Goal: Task Accomplishment & Management: Manage account settings

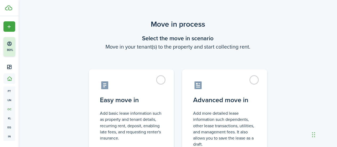
scroll to position [51, 0]
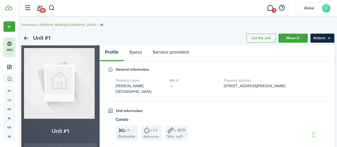
click at [323, 38] on menu-btn "Actions" at bounding box center [322, 38] width 24 height 9
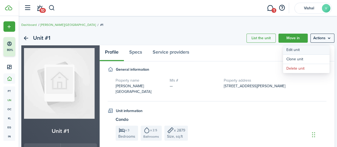
click at [296, 51] on link "Edit unit" at bounding box center [306, 49] width 47 height 9
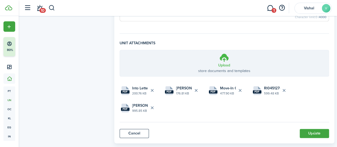
scroll to position [301, 0]
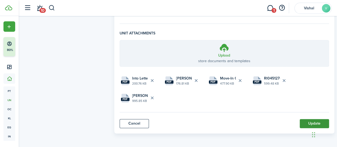
click at [302, 122] on button "Update" at bounding box center [314, 123] width 29 height 9
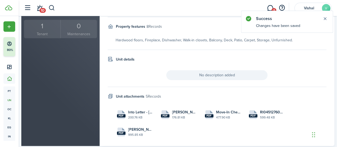
scroll to position [154, 0]
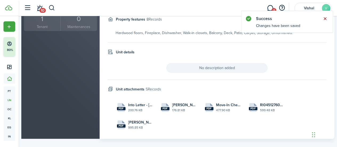
click at [325, 17] on button "Close notify" at bounding box center [324, 18] width 7 height 7
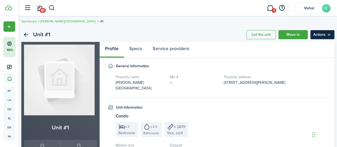
scroll to position [0, 0]
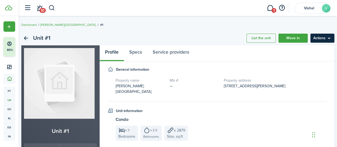
click at [320, 36] on menu-btn "Actions" at bounding box center [322, 38] width 24 height 9
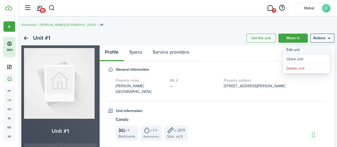
click at [303, 49] on link "Edit unit" at bounding box center [306, 49] width 47 height 9
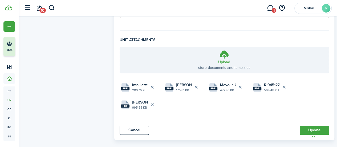
scroll to position [301, 0]
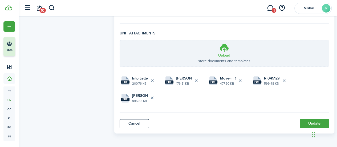
click at [229, 49] on label "Upload store documents and templates Choose file" at bounding box center [224, 53] width 209 height 26
click at [120, 40] on input "Upload store documents and templates Choose file" at bounding box center [120, 40] width 0 height 0
click at [304, 122] on button "Update" at bounding box center [314, 123] width 29 height 9
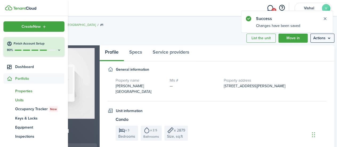
scroll to position [119, 0]
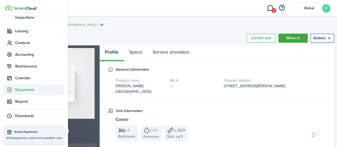
click at [25, 92] on span "Documents" at bounding box center [39, 90] width 49 height 6
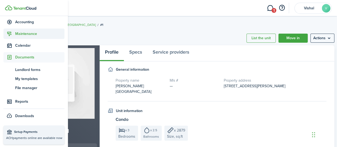
scroll to position [0, 0]
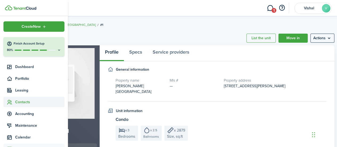
click at [21, 101] on span "Contacts" at bounding box center [39, 102] width 49 height 6
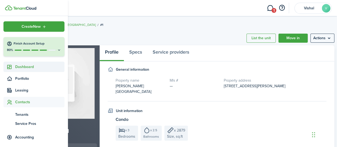
click at [23, 64] on span "Dashboard" at bounding box center [39, 67] width 49 height 6
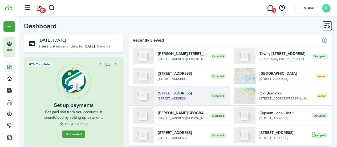
click at [183, 96] on widget-list-item-description "[STREET_ADDRESS]" at bounding box center [182, 98] width 48 height 5
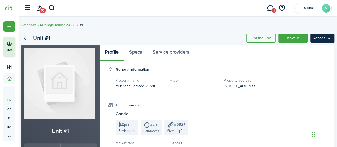
click at [327, 37] on menu-btn "Actions" at bounding box center [322, 38] width 24 height 9
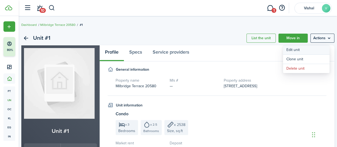
click at [299, 51] on link "Edit unit" at bounding box center [306, 49] width 47 height 9
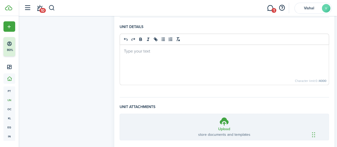
scroll to position [262, 0]
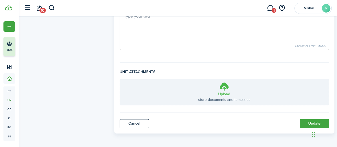
click at [227, 88] on icon at bounding box center [224, 87] width 10 height 10
click at [120, 79] on input "Upload store documents and templates Choose file" at bounding box center [120, 79] width 0 height 0
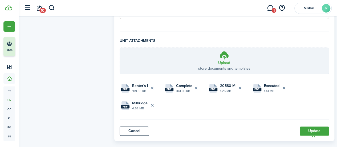
scroll to position [301, 0]
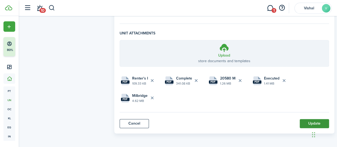
click at [308, 124] on button "Update" at bounding box center [314, 123] width 29 height 9
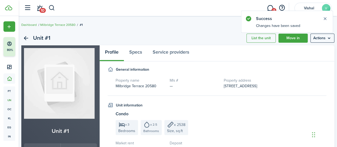
scroll to position [124, 0]
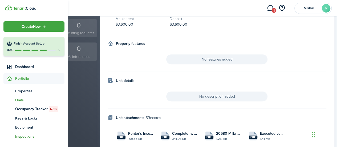
click at [25, 136] on span "Inspections" at bounding box center [39, 136] width 49 height 6
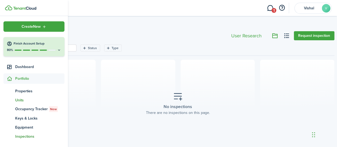
scroll to position [119, 0]
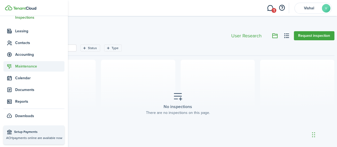
click at [26, 67] on span "Maintenance" at bounding box center [39, 66] width 49 height 6
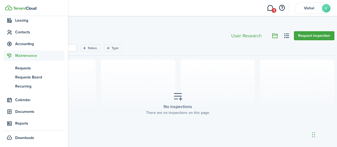
scroll to position [68, 0]
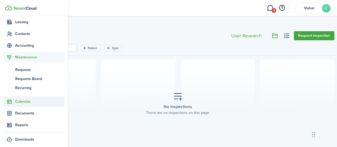
click at [22, 104] on span "Calendar" at bounding box center [33, 101] width 61 height 10
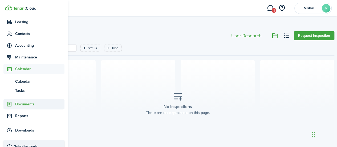
click at [24, 106] on span "Documents" at bounding box center [39, 104] width 49 height 6
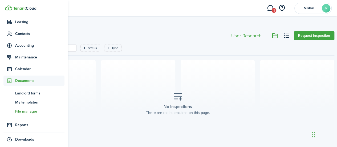
click at [24, 110] on span "File manager" at bounding box center [39, 111] width 49 height 6
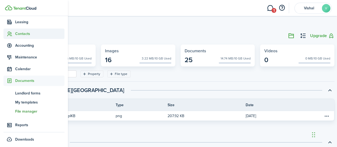
click at [23, 34] on span "Contacts" at bounding box center [39, 34] width 49 height 6
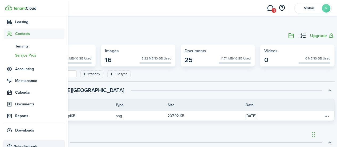
click at [22, 54] on span "Service Pros" at bounding box center [39, 55] width 49 height 6
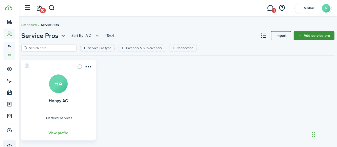
click at [309, 36] on link "Add service pro" at bounding box center [314, 35] width 41 height 9
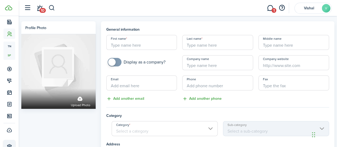
click at [141, 47] on input "First name" at bounding box center [141, 42] width 71 height 15
type input "Nery"
type input "Hernandez"
checkbox input "true"
click at [117, 63] on span at bounding box center [114, 62] width 5 height 9
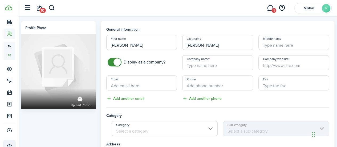
click at [207, 65] on input "Company name" at bounding box center [217, 62] width 71 height 15
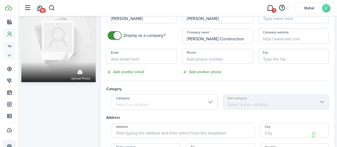
scroll to position [31, 0]
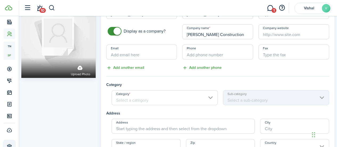
click at [202, 99] on input "Category" at bounding box center [165, 97] width 106 height 15
type input "Nery Construction"
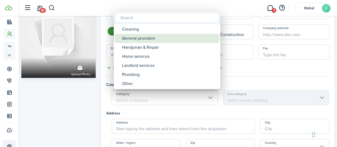
click at [140, 38] on div "General providers" at bounding box center [169, 38] width 94 height 9
type input "General providers"
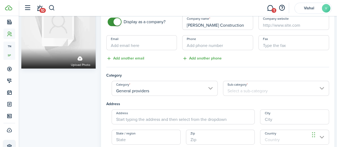
scroll to position [39, 0]
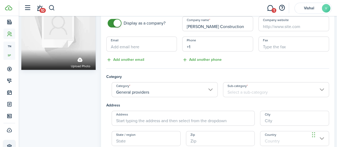
click at [196, 45] on input "+1" at bounding box center [217, 43] width 71 height 15
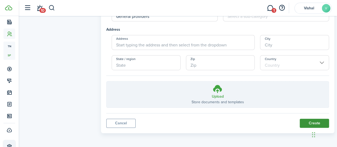
type input "+1 703-855-8724"
click at [307, 125] on button "Create" at bounding box center [314, 123] width 29 height 9
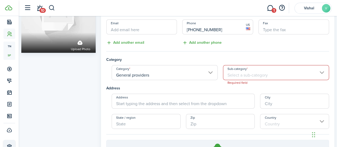
scroll to position [55, 0]
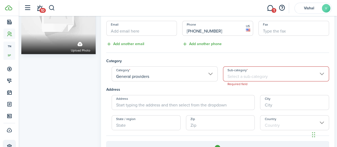
click at [255, 75] on input "Sub-category" at bounding box center [276, 73] width 106 height 15
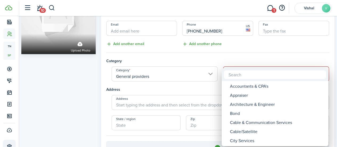
click at [159, 74] on div at bounding box center [168, 73] width 422 height 232
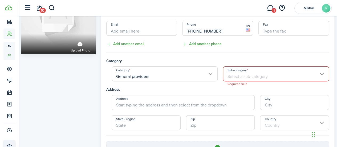
click at [207, 74] on input "General providers" at bounding box center [165, 73] width 106 height 15
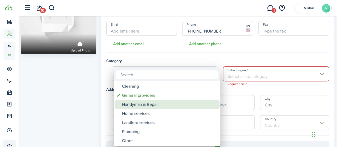
click at [146, 107] on div "Handyman & Repair" at bounding box center [169, 104] width 94 height 9
type input "Handyman & Repair"
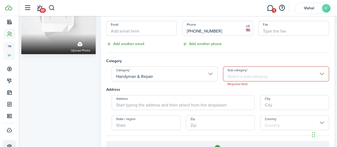
click at [279, 73] on input "Sub-category" at bounding box center [276, 73] width 106 height 15
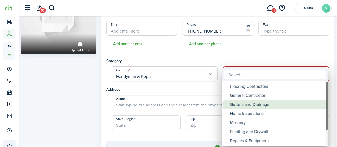
click at [253, 100] on div "Gutters and Drainage" at bounding box center [277, 104] width 94 height 9
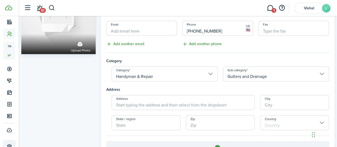
click at [263, 71] on input "Gutters and Drainage" at bounding box center [276, 73] width 106 height 15
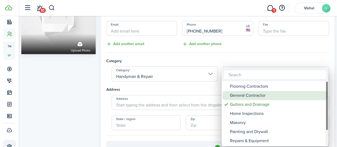
click at [247, 96] on div "General Contractor" at bounding box center [277, 95] width 94 height 9
type input "General Contractor"
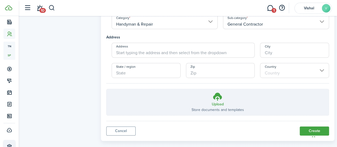
scroll to position [115, 0]
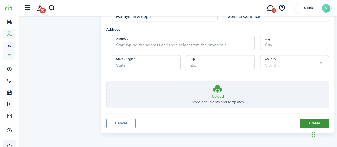
click at [304, 124] on button "Create" at bounding box center [314, 123] width 29 height 9
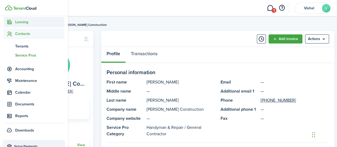
click at [23, 25] on span "Leasing" at bounding box center [33, 22] width 61 height 10
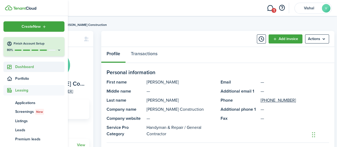
click at [26, 68] on span "Dashboard" at bounding box center [39, 67] width 49 height 6
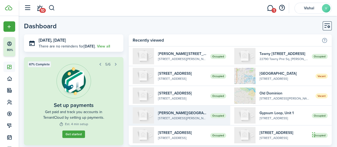
click at [168, 117] on widget-list-item-description "[STREET_ADDRESS][PERSON_NAME]" at bounding box center [182, 118] width 48 height 5
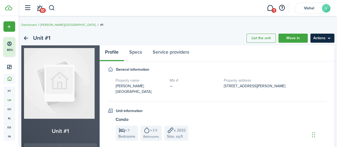
click at [319, 38] on menu-btn "Actions" at bounding box center [322, 38] width 24 height 9
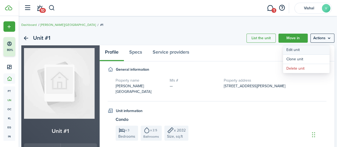
click at [300, 48] on link "Edit unit" at bounding box center [306, 49] width 47 height 9
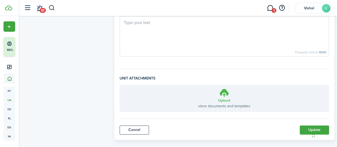
scroll to position [262, 0]
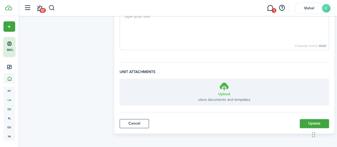
click at [227, 85] on icon at bounding box center [224, 87] width 10 height 10
click at [120, 79] on input "Upload store documents and templates Choose file" at bounding box center [120, 79] width 0 height 0
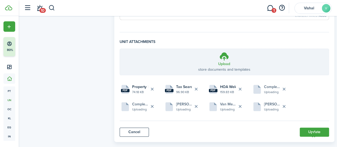
scroll to position [301, 0]
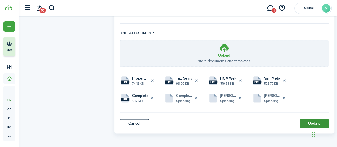
click at [308, 122] on button "Update" at bounding box center [314, 123] width 29 height 9
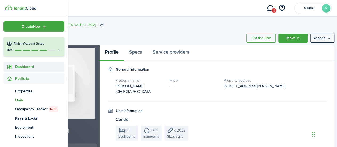
click at [36, 67] on span "Dashboard" at bounding box center [39, 67] width 49 height 6
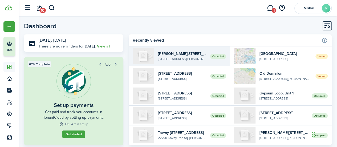
click at [177, 53] on widget-list-item-title "Quinn Street, Unit 1" at bounding box center [182, 54] width 48 height 6
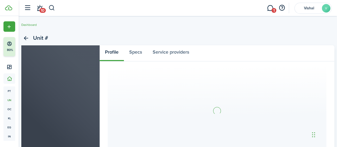
click at [177, 53] on link "Service providers" at bounding box center [170, 53] width 47 height 16
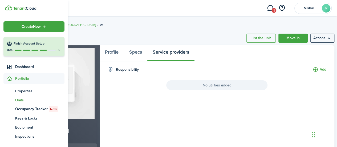
scroll to position [119, 0]
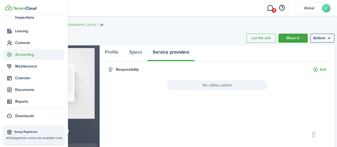
click at [22, 52] on span "Accounting" at bounding box center [39, 55] width 49 height 6
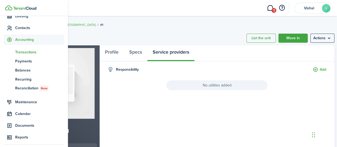
scroll to position [73, 0]
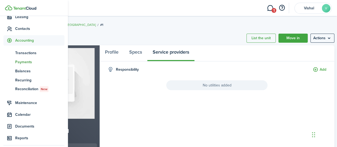
click at [23, 60] on span "Payments" at bounding box center [39, 62] width 49 height 6
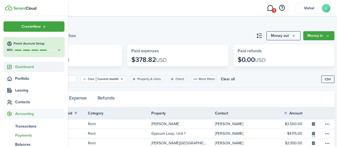
click at [23, 65] on span "Dashboard" at bounding box center [39, 67] width 49 height 6
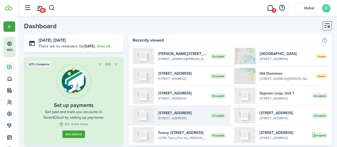
click at [170, 117] on widget-list-item-description "[STREET_ADDRESS]" at bounding box center [182, 118] width 48 height 5
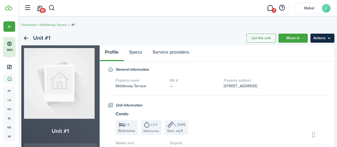
click at [324, 39] on menu-btn "Actions" at bounding box center [322, 38] width 24 height 9
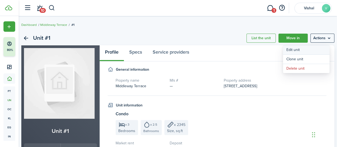
click at [301, 51] on link "Edit unit" at bounding box center [306, 49] width 47 height 9
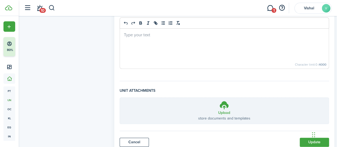
scroll to position [249, 0]
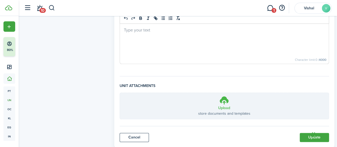
click at [223, 101] on icon at bounding box center [224, 100] width 10 height 10
click at [120, 93] on input "Upload store documents and templates Choose file" at bounding box center [120, 93] width 0 height 0
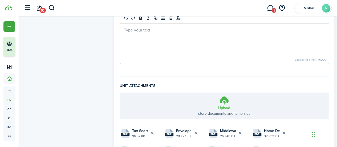
scroll to position [318, 0]
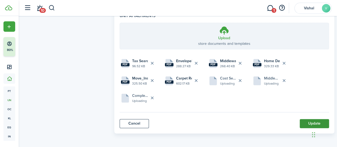
click at [306, 124] on button "Update" at bounding box center [314, 123] width 29 height 9
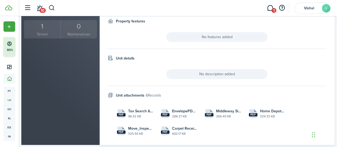
scroll to position [158, 0]
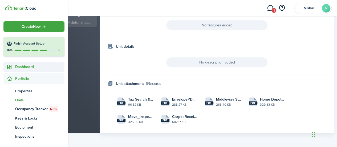
click at [24, 65] on span "Dashboard" at bounding box center [39, 67] width 49 height 6
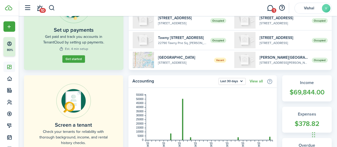
scroll to position [56, 0]
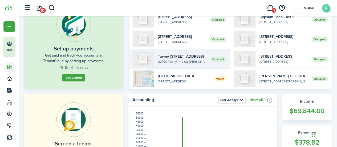
click at [181, 56] on widget-list-item-title "Tawny Pine Square, Unit 1" at bounding box center [182, 57] width 48 height 6
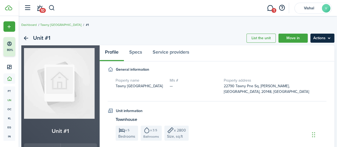
click at [324, 40] on menu-btn "Actions" at bounding box center [322, 38] width 24 height 9
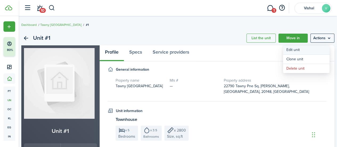
click at [307, 51] on link "Edit unit" at bounding box center [306, 49] width 47 height 9
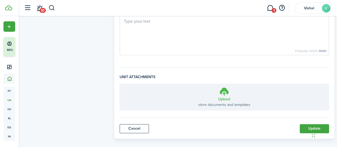
scroll to position [262, 0]
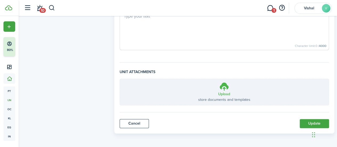
click at [222, 91] on h3 "Upload" at bounding box center [224, 94] width 12 height 6
click at [120, 79] on input "Upload store documents and templates Choose file" at bounding box center [120, 79] width 0 height 0
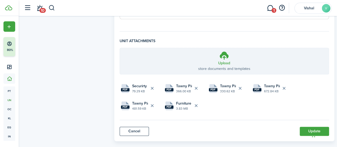
scroll to position [301, 0]
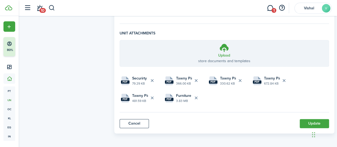
click at [311, 121] on iframe "Chat Widget" at bounding box center [323, 134] width 27 height 26
click at [309, 123] on button "Update" at bounding box center [314, 123] width 29 height 9
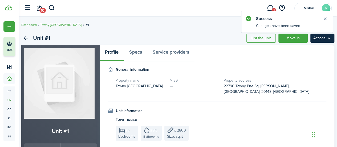
click at [322, 40] on menu-btn "Actions" at bounding box center [322, 38] width 24 height 9
click at [241, 108] on div "Unit information" at bounding box center [217, 111] width 219 height 6
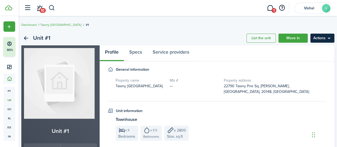
click at [314, 40] on menu-btn "Actions" at bounding box center [322, 38] width 24 height 9
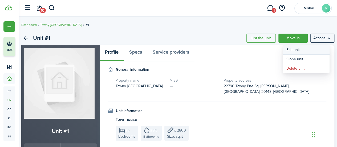
click at [306, 50] on link "Edit unit" at bounding box center [306, 49] width 47 height 9
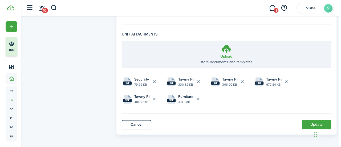
scroll to position [301, 0]
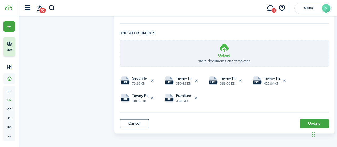
click at [220, 50] on icon at bounding box center [224, 48] width 10 height 10
click at [120, 40] on input "Upload store documents and templates Choose file" at bounding box center [120, 40] width 0 height 0
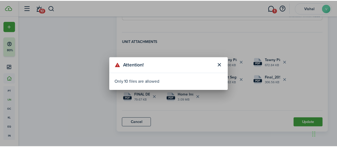
scroll to position [292, 0]
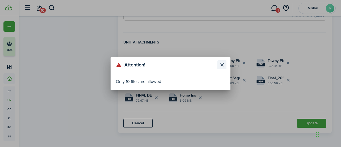
click at [222, 64] on button "Close modal" at bounding box center [221, 64] width 9 height 9
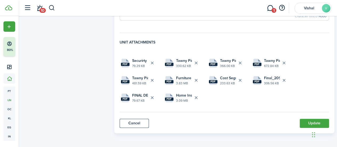
click at [311, 121] on iframe "Chat Widget" at bounding box center [323, 134] width 27 height 26
click at [307, 124] on button "Update" at bounding box center [314, 123] width 29 height 9
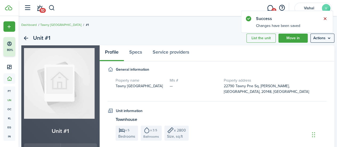
click at [323, 20] on button "Close notify" at bounding box center [324, 18] width 7 height 7
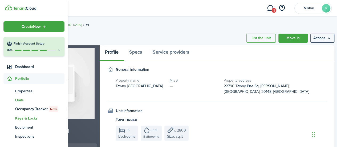
scroll to position [119, 0]
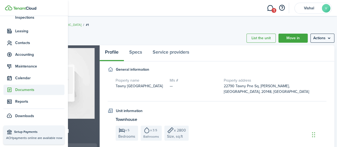
click at [25, 89] on span "Documents" at bounding box center [39, 90] width 49 height 6
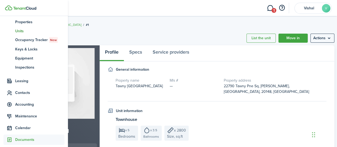
scroll to position [68, 0]
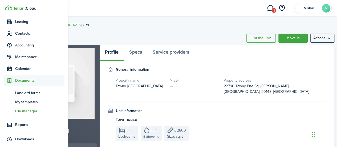
click at [25, 112] on span "File manager" at bounding box center [39, 111] width 49 height 6
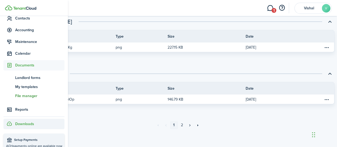
scroll to position [92, 0]
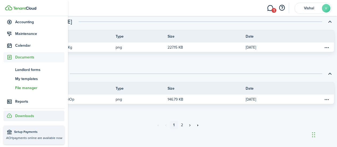
click at [29, 118] on span "Downloads" at bounding box center [24, 116] width 19 height 6
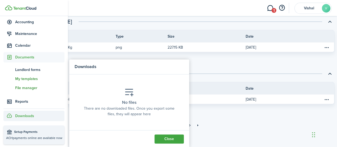
scroll to position [0, 0]
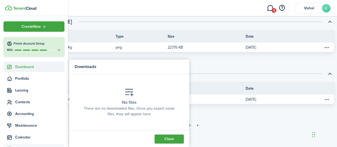
click at [26, 67] on span "Dashboard" at bounding box center [39, 67] width 49 height 6
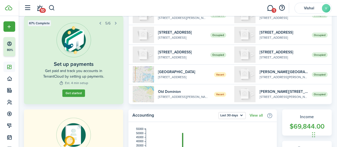
scroll to position [18, 0]
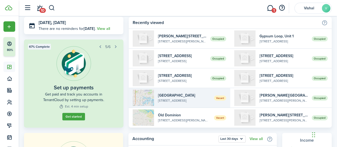
click at [176, 100] on widget-list-item-description "[STREET_ADDRESS]" at bounding box center [184, 100] width 52 height 5
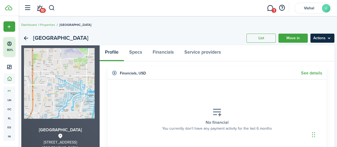
click at [319, 38] on menu-btn "Actions" at bounding box center [322, 38] width 24 height 9
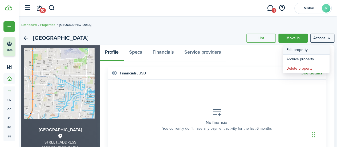
click at [295, 50] on link "Edit property" at bounding box center [306, 49] width 47 height 9
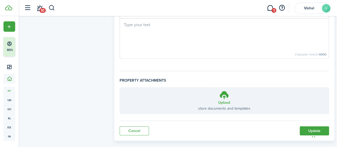
scroll to position [408, 0]
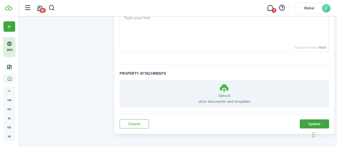
click at [213, 90] on label "Upload store documents and templates Choose file" at bounding box center [224, 93] width 209 height 26
click at [120, 80] on input "Upload store documents and templates Choose file" at bounding box center [120, 80] width 0 height 0
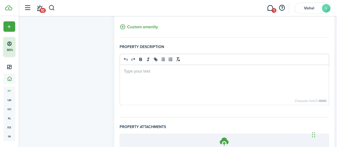
scroll to position [446, 0]
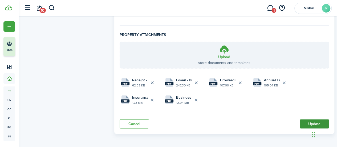
click at [310, 121] on button "Update" at bounding box center [314, 123] width 29 height 9
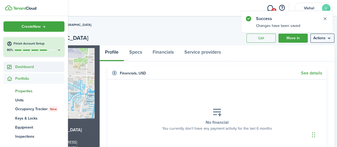
click at [24, 69] on span "Dashboard" at bounding box center [39, 67] width 49 height 6
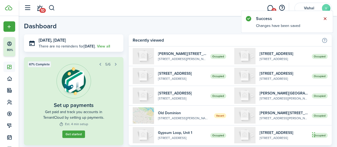
click at [326, 17] on button "Close notify" at bounding box center [324, 18] width 7 height 7
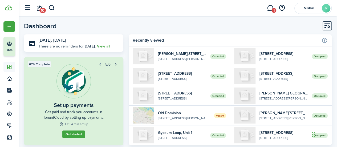
click at [118, 63] on button "button" at bounding box center [115, 63] width 7 height 7
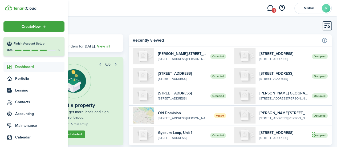
click at [20, 66] on span "Dashboard" at bounding box center [39, 67] width 49 height 6
click at [22, 81] on span "Portfolio" at bounding box center [39, 79] width 49 height 6
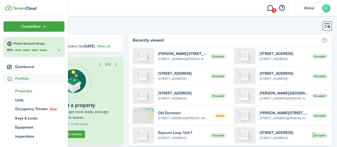
click at [19, 94] on link "pt Properties" at bounding box center [33, 90] width 61 height 9
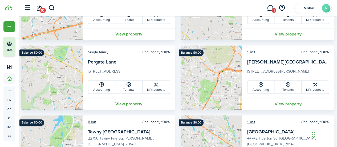
scroll to position [383, 0]
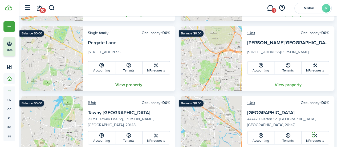
click at [125, 86] on link "View property" at bounding box center [129, 85] width 93 height 12
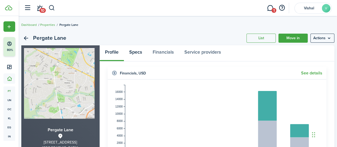
click at [136, 52] on link "Specs" at bounding box center [135, 53] width 23 height 16
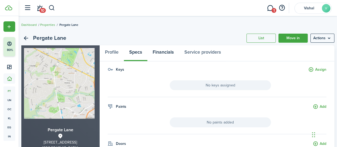
click at [162, 53] on link "Financials" at bounding box center [163, 53] width 32 height 16
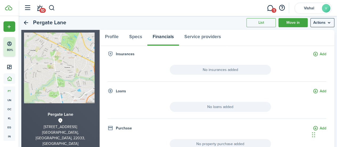
scroll to position [17, 0]
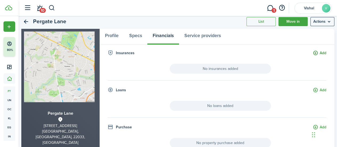
click at [313, 52] on button "Add" at bounding box center [320, 53] width 14 height 6
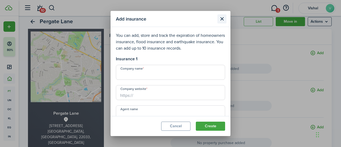
click at [222, 21] on button "Close modal" at bounding box center [221, 18] width 9 height 9
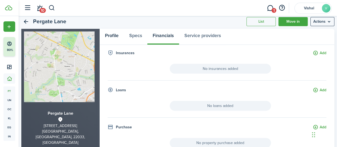
click at [112, 36] on link "Profile" at bounding box center [112, 37] width 24 height 16
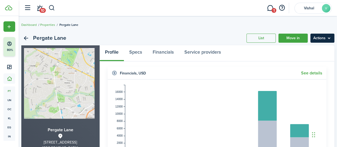
click at [321, 40] on menu-btn "Actions" at bounding box center [322, 38] width 24 height 9
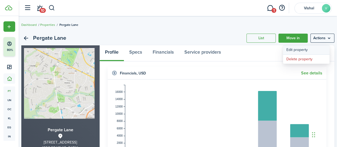
click at [304, 51] on link "Edit property" at bounding box center [306, 49] width 47 height 9
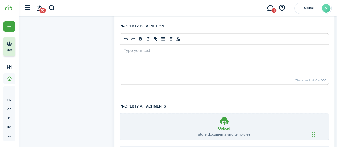
scroll to position [402, 0]
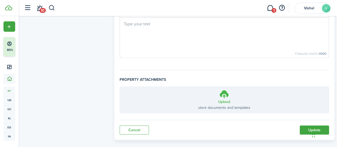
click at [225, 102] on h3 "Upload" at bounding box center [224, 102] width 12 height 6
click at [120, 87] on input "Upload store documents and templates Choose file" at bounding box center [120, 87] width 0 height 0
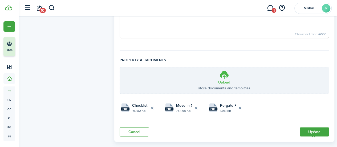
scroll to position [429, 0]
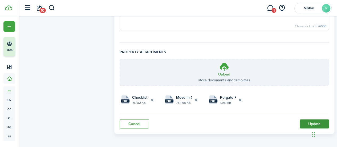
click at [306, 123] on button "Update" at bounding box center [314, 123] width 29 height 9
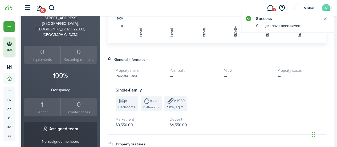
scroll to position [248, 0]
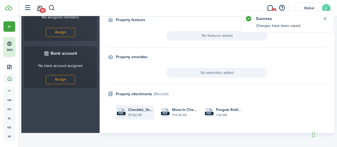
click at [135, 114] on file-size "157.82 KB" at bounding box center [140, 114] width 25 height 5
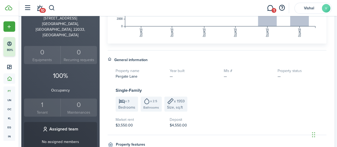
scroll to position [0, 0]
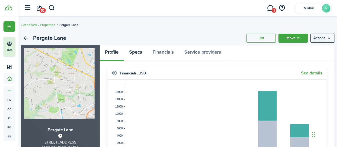
click at [134, 54] on link "Specs" at bounding box center [135, 53] width 23 height 16
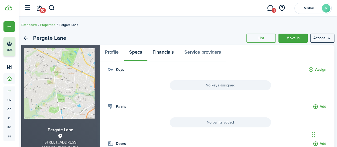
click at [169, 53] on link "Financials" at bounding box center [163, 53] width 32 height 16
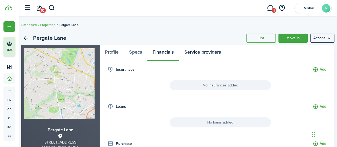
click at [210, 54] on link "Service providers" at bounding box center [202, 53] width 47 height 16
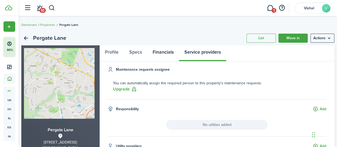
click at [169, 52] on link "Financials" at bounding box center [163, 53] width 32 height 16
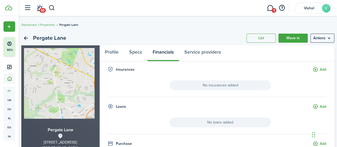
click at [223, 82] on span "No insurances added" at bounding box center [220, 85] width 101 height 10
click at [319, 69] on button "Add" at bounding box center [320, 70] width 14 height 6
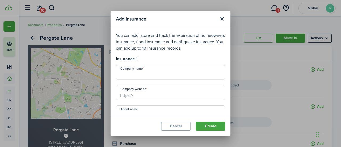
click at [159, 73] on input "Company name" at bounding box center [170, 72] width 109 height 15
type input "CINCH"
click at [175, 95] on input "https://" at bounding box center [170, 92] width 109 height 15
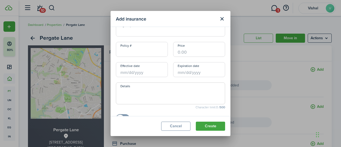
type input "www.cinch.com"
drag, startPoint x: 230, startPoint y: 97, endPoint x: 230, endPoint y: 58, distance: 39.7
click at [230, 57] on div "Add insurance You can add, store and track the expiration of homeowners insuran…" at bounding box center [170, 73] width 341 height 147
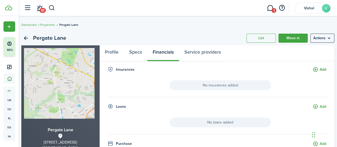
click at [317, 69] on button "Add" at bounding box center [320, 70] width 14 height 6
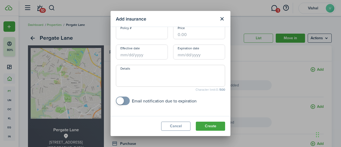
scroll to position [0, 0]
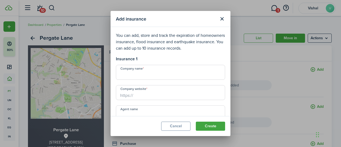
click at [157, 97] on input "https://" at bounding box center [170, 92] width 109 height 15
type input "www.cinchhs.com"
click at [165, 77] on input "Company name" at bounding box center [170, 72] width 109 height 15
type input "CINCH"
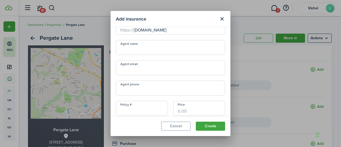
scroll to position [87, 0]
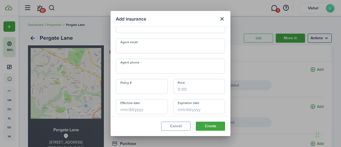
click at [138, 93] on input "Policy #" at bounding box center [142, 86] width 52 height 15
paste input "V412117"
type input "V412117"
click at [184, 90] on input "Price" at bounding box center [199, 86] width 52 height 15
click at [156, 108] on input "Effective date" at bounding box center [142, 106] width 52 height 15
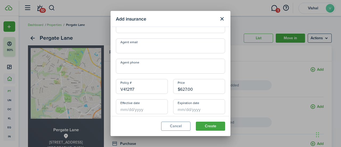
type input "$627.00"
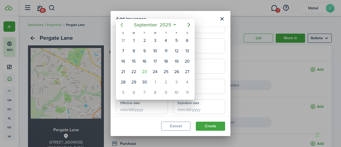
click at [119, 25] on icon "Previous page" at bounding box center [122, 25] width 6 height 6
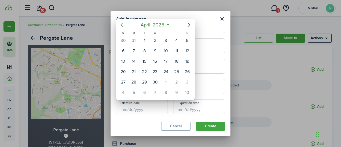
click at [119, 25] on icon "Previous page" at bounding box center [122, 25] width 6 height 6
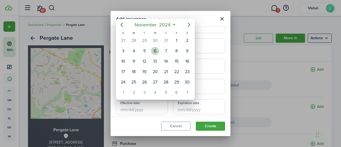
click at [156, 47] on div "6" at bounding box center [155, 51] width 8 height 8
type input "11/06/2024"
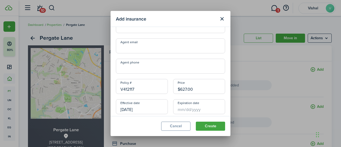
click at [197, 108] on input "Expiration date" at bounding box center [199, 106] width 52 height 15
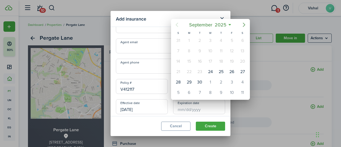
click at [243, 26] on icon "Next page" at bounding box center [244, 25] width 2 height 4
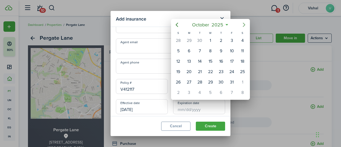
click at [243, 26] on icon "Next page" at bounding box center [244, 25] width 2 height 4
click at [209, 50] on div "5" at bounding box center [210, 51] width 8 height 8
type input "11/05/2025"
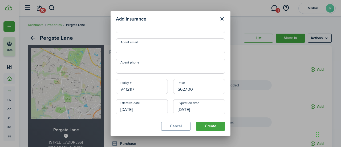
scroll to position [142, 0]
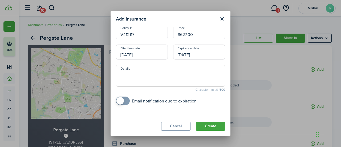
checkbox input "true"
click at [124, 99] on span at bounding box center [122, 100] width 5 height 9
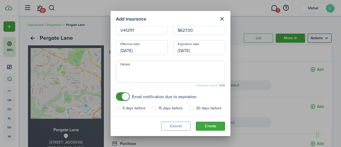
click at [119, 109] on label "5 days before" at bounding box center [131, 108] width 30 height 4
checkbox input "true"
click at [137, 72] on textarea "Details" at bounding box center [170, 73] width 109 height 13
type textarea "$150 Deductibe"
click at [207, 127] on button "Create" at bounding box center [210, 125] width 29 height 9
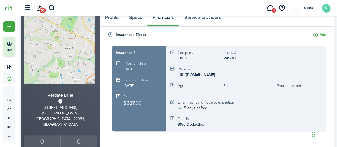
scroll to position [0, 0]
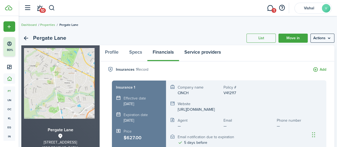
click at [206, 56] on link "Service providers" at bounding box center [202, 53] width 47 height 16
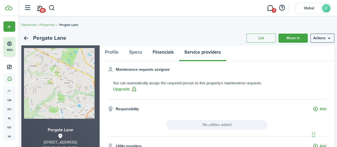
click at [171, 53] on link "Financials" at bounding box center [163, 53] width 32 height 16
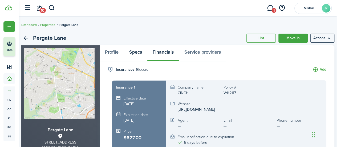
click at [142, 53] on link "Specs" at bounding box center [135, 53] width 23 height 16
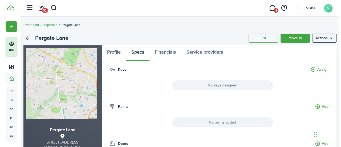
scroll to position [124, 0]
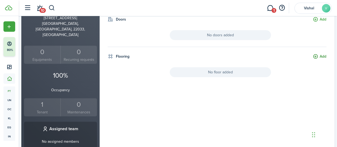
click at [315, 58] on button "Add" at bounding box center [320, 57] width 14 height 6
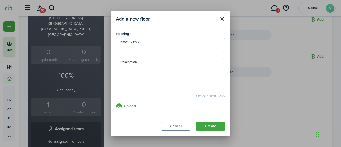
scroll to position [0, 0]
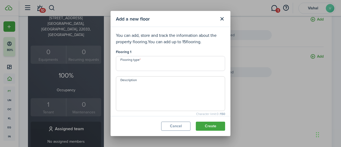
click at [142, 63] on input "Flooring type" at bounding box center [170, 63] width 109 height 15
type input "Carpet"
click at [151, 85] on textarea "Description" at bounding box center [170, 95] width 109 height 26
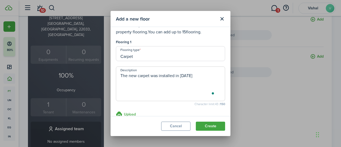
scroll to position [18, 0]
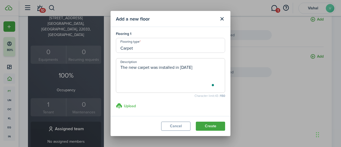
click at [128, 106] on h3 "Upload" at bounding box center [130, 106] width 12 height 6
click at [116, 103] on input "Upload store documents and templates Choose file" at bounding box center [116, 103] width 0 height 0
click at [125, 106] on h3 "Upload" at bounding box center [130, 106] width 12 height 6
click at [116, 103] on input "Upload store documents and templates Choose file" at bounding box center [116, 103] width 0 height 0
click at [211, 69] on textarea "The new carpet was installed in August 2025" at bounding box center [170, 77] width 109 height 26
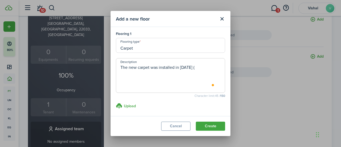
paste textarea "Elegant Floors LLC"
type textarea "The new carpet was installed in August 2025 (Elegant Floors LLC) $3571.78"
click at [213, 125] on button "Create" at bounding box center [210, 125] width 29 height 9
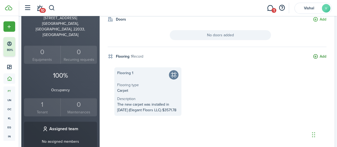
click at [319, 55] on button "Add" at bounding box center [320, 57] width 14 height 6
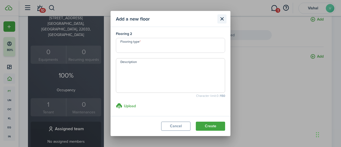
click at [222, 19] on button "Close modal" at bounding box center [221, 18] width 9 height 9
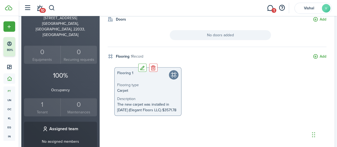
click at [162, 88] on span "Carpet" at bounding box center [147, 91] width 61 height 6
click at [144, 68] on button "Edit" at bounding box center [142, 67] width 8 height 8
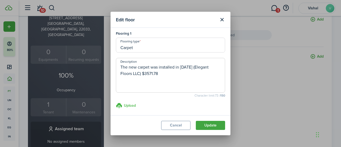
scroll to position [2, 0]
click at [127, 106] on h3 "Upload" at bounding box center [130, 105] width 12 height 6
click at [116, 102] on input "Upload store documents and templates Choose file" at bounding box center [116, 102] width 0 height 0
click at [222, 20] on button "Close modal" at bounding box center [221, 19] width 9 height 9
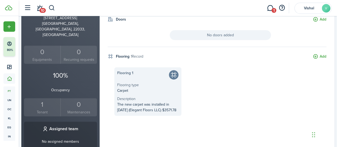
scroll to position [0, 0]
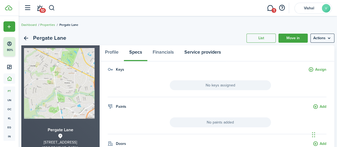
click at [203, 53] on link "Service providers" at bounding box center [202, 53] width 47 height 16
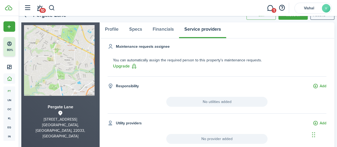
scroll to position [22, 0]
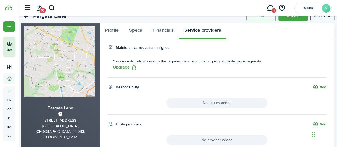
click at [316, 84] on button "Add" at bounding box center [320, 87] width 14 height 6
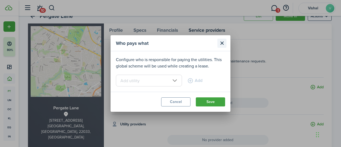
click at [219, 43] on button "Close modal" at bounding box center [221, 43] width 9 height 9
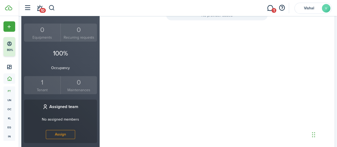
scroll to position [0, 0]
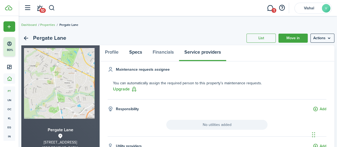
click at [135, 51] on link "Specs" at bounding box center [135, 53] width 23 height 16
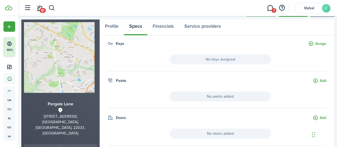
scroll to position [5, 0]
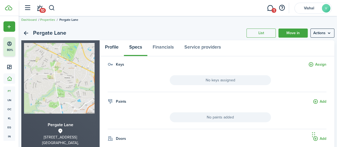
click at [116, 44] on link "Profile" at bounding box center [112, 48] width 24 height 16
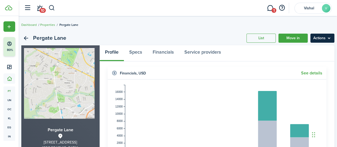
click at [327, 38] on menu-btn "Actions" at bounding box center [322, 38] width 24 height 9
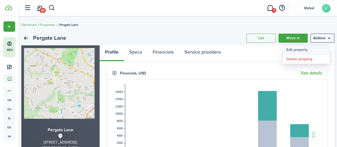
click at [298, 50] on link "Edit property" at bounding box center [306, 49] width 47 height 9
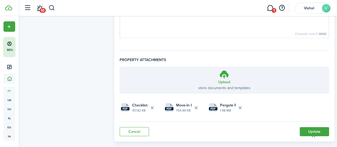
scroll to position [429, 0]
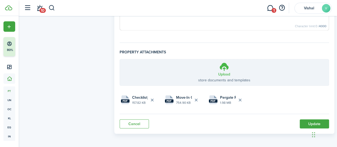
click at [222, 68] on icon at bounding box center [224, 67] width 10 height 10
click at [120, 59] on input "Upload store documents and templates Choose file" at bounding box center [120, 59] width 0 height 0
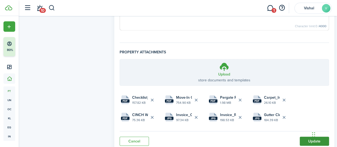
click at [309, 139] on button "Update" at bounding box center [314, 140] width 29 height 9
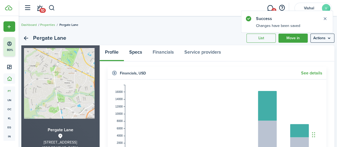
click at [140, 51] on link "Specs" at bounding box center [135, 53] width 23 height 16
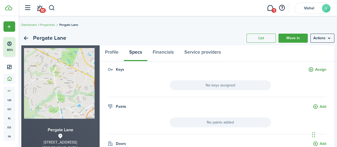
click at [310, 71] on button "Assign" at bounding box center [317, 70] width 18 height 6
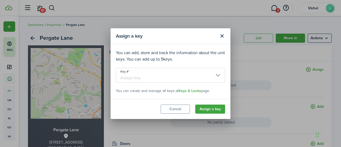
click at [150, 73] on input "Key #" at bounding box center [170, 75] width 109 height 15
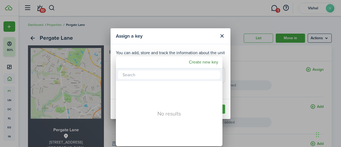
click at [222, 34] on div at bounding box center [170, 73] width 426 height 232
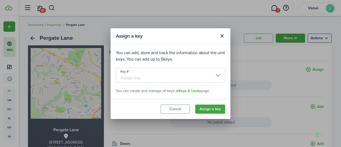
click at [220, 74] on input "Key #" at bounding box center [170, 75] width 109 height 15
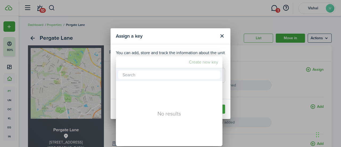
click at [217, 62] on mbsc-button "Create new key" at bounding box center [204, 62] width 34 height 10
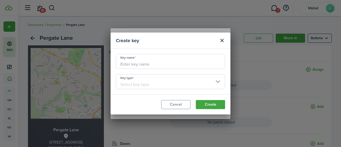
click at [159, 63] on input "Key name" at bounding box center [170, 61] width 109 height 15
click at [129, 84] on input "Key type" at bounding box center [170, 81] width 109 height 15
type input "Key 1"
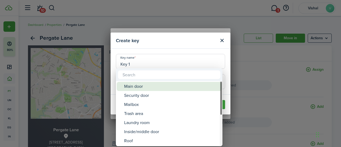
click at [135, 87] on div "Main door" at bounding box center [171, 86] width 94 height 9
type input "Main door"
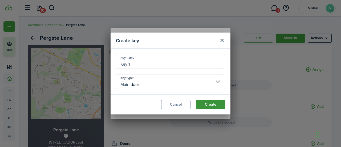
click at [213, 106] on button "Create" at bounding box center [210, 104] width 29 height 9
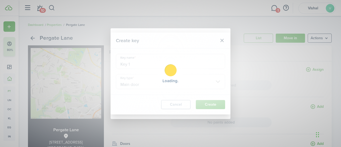
type input "Key 1"
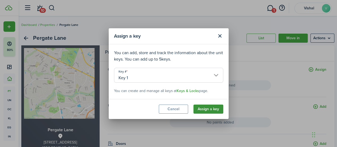
click at [214, 108] on button "Assign a key" at bounding box center [208, 108] width 30 height 9
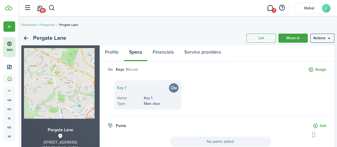
click at [315, 67] on button "Assign" at bounding box center [317, 70] width 18 height 6
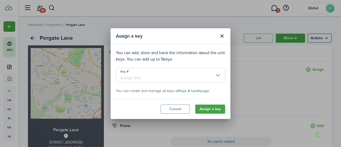
click at [151, 76] on input "Key #" at bounding box center [170, 75] width 109 height 15
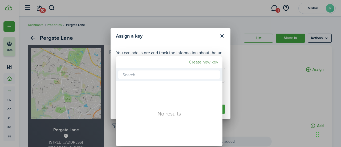
click at [201, 61] on mbsc-button "Create new key" at bounding box center [204, 62] width 34 height 10
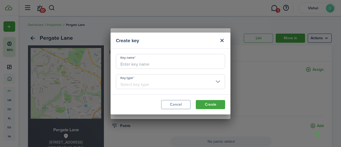
click at [150, 65] on input "Key name" at bounding box center [170, 61] width 109 height 15
click at [167, 80] on input "Key type" at bounding box center [170, 81] width 109 height 15
type input "Key2"
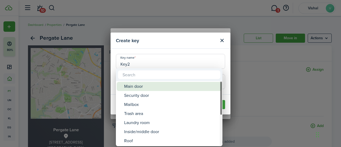
click at [143, 88] on div "Main door" at bounding box center [171, 86] width 94 height 9
type input "Main door"
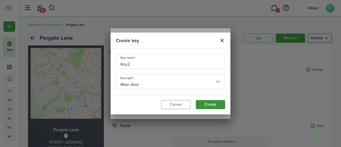
click at [208, 106] on button "Create" at bounding box center [210, 104] width 29 height 9
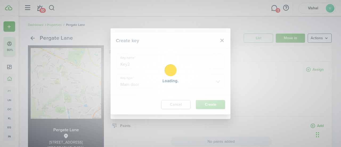
type input "Key2"
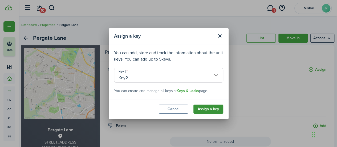
click at [209, 109] on button "Assign a key" at bounding box center [208, 108] width 30 height 9
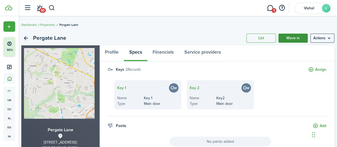
click at [294, 36] on link "Move in" at bounding box center [292, 38] width 29 height 9
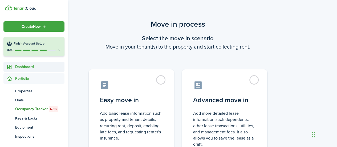
click at [19, 67] on span "Dashboard" at bounding box center [39, 67] width 49 height 6
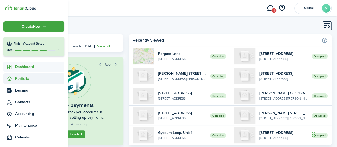
click at [22, 79] on span "Portfolio" at bounding box center [39, 79] width 49 height 6
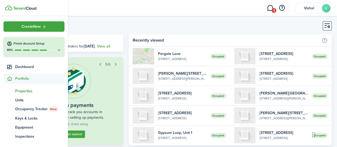
click at [20, 91] on span "Properties" at bounding box center [39, 91] width 49 height 6
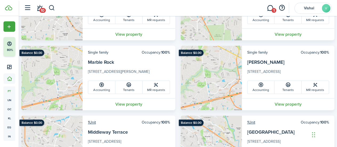
scroll to position [93, 0]
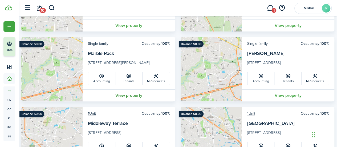
click at [131, 94] on link "View property" at bounding box center [129, 95] width 93 height 12
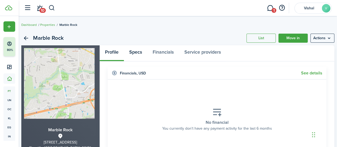
click at [136, 51] on link "Specs" at bounding box center [135, 53] width 23 height 16
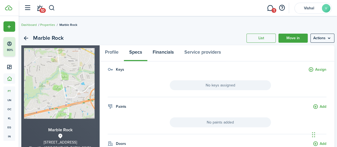
click at [163, 50] on link "Financials" at bounding box center [163, 53] width 32 height 16
click at [321, 68] on button "Add" at bounding box center [320, 70] width 14 height 6
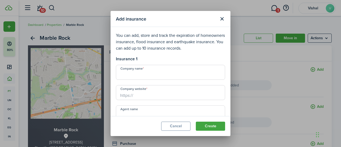
click at [144, 74] on input "Company name" at bounding box center [170, 72] width 109 height 15
type input "CINCH"
click at [152, 97] on input "https://" at bounding box center [170, 92] width 109 height 15
type input "www.cinchhs.com"
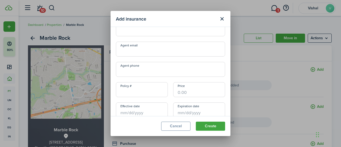
scroll to position [91, 0]
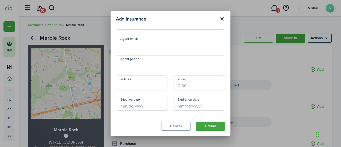
click at [142, 84] on input "Policy #" at bounding box center [142, 82] width 52 height 15
paste input "11650485"
type input "11650485"
click at [135, 107] on input "Effective date" at bounding box center [142, 103] width 52 height 15
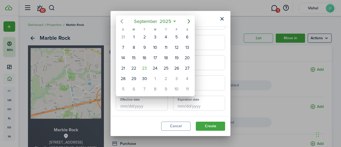
click at [120, 21] on icon "Previous page" at bounding box center [122, 21] width 6 height 6
click at [148, 45] on div "5" at bounding box center [144, 47] width 8 height 8
type input "08/05/2025"
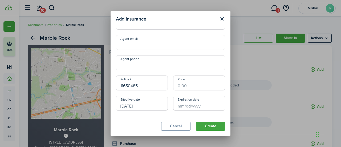
click at [195, 105] on input "Expiration date" at bounding box center [199, 103] width 52 height 15
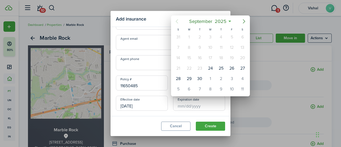
click at [247, 18] on mbsc-button "Next page" at bounding box center [244, 21] width 11 height 11
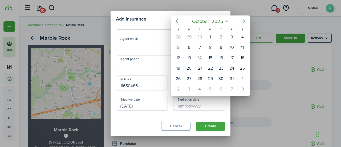
drag, startPoint x: 247, startPoint y: 18, endPoint x: 244, endPoint y: 22, distance: 5.3
click at [246, 18] on mbsc-button "Next page" at bounding box center [244, 21] width 11 height 11
click at [244, 22] on icon "Next page" at bounding box center [244, 21] width 2 height 4
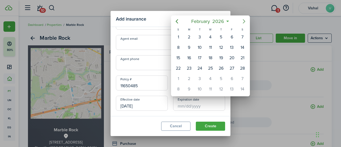
click at [244, 22] on icon "Next page" at bounding box center [244, 21] width 2 height 4
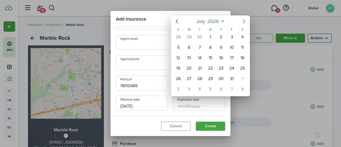
click at [244, 22] on icon "Next page" at bounding box center [244, 21] width 2 height 4
click at [201, 47] on div "4" at bounding box center [200, 47] width 8 height 8
type input "08/04/2026"
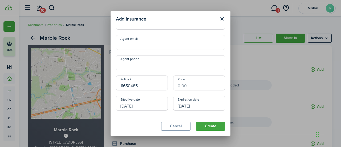
click at [189, 82] on input "Price" at bounding box center [199, 82] width 52 height 15
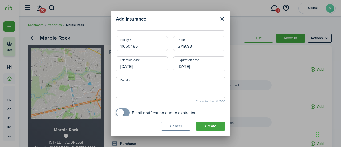
scroll to position [142, 0]
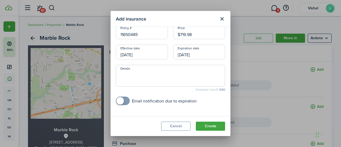
type input "$719.98"
checkbox input "true"
click at [120, 101] on span at bounding box center [119, 100] width 7 height 7
click at [119, 112] on label "5 days before" at bounding box center [131, 112] width 30 height 4
checkbox input "true"
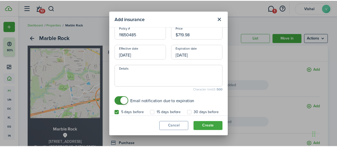
scroll to position [146, 0]
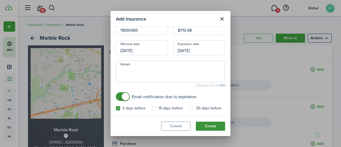
click at [209, 125] on button "Create" at bounding box center [210, 125] width 29 height 9
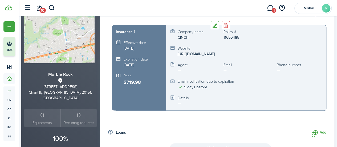
scroll to position [0, 0]
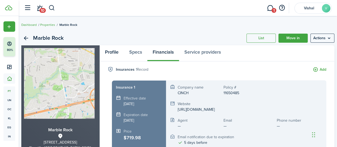
click at [115, 52] on link "Profile" at bounding box center [112, 53] width 24 height 16
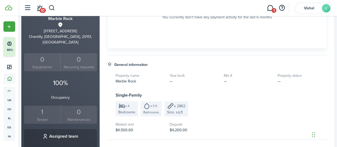
scroll to position [235, 0]
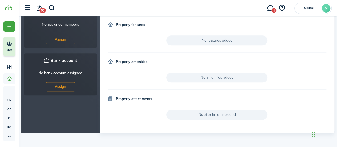
click at [207, 114] on span "No attachments added" at bounding box center [216, 114] width 101 height 10
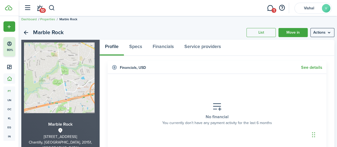
scroll to position [0, 0]
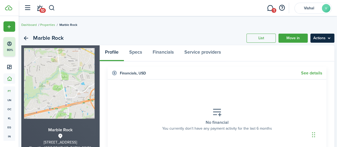
click at [327, 38] on menu-btn "Actions" at bounding box center [322, 38] width 24 height 9
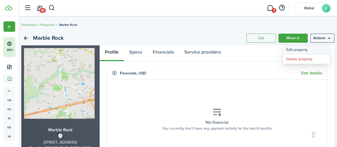
click at [313, 48] on link "Edit property" at bounding box center [306, 49] width 47 height 9
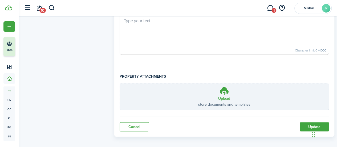
scroll to position [408, 0]
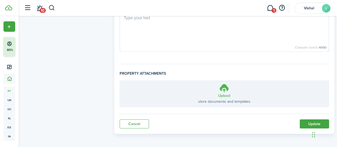
click at [221, 93] on h3 "Upload" at bounding box center [224, 96] width 12 height 6
click at [120, 80] on input "Upload store documents and templates Choose file" at bounding box center [120, 80] width 0 height 0
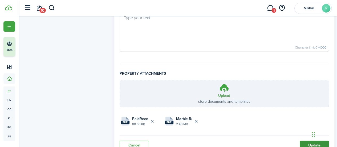
click at [307, 143] on button "Update" at bounding box center [314, 144] width 29 height 9
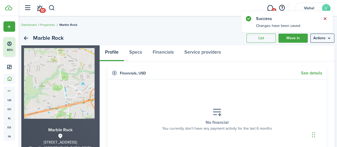
click at [327, 19] on button "Close notify" at bounding box center [324, 18] width 7 height 7
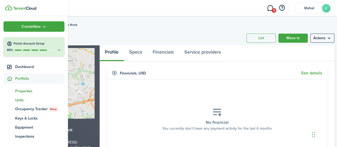
click at [19, 98] on span "Units" at bounding box center [39, 100] width 49 height 6
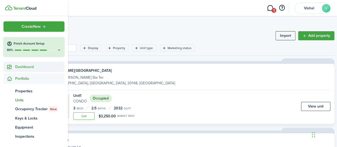
click at [26, 67] on span "Dashboard" at bounding box center [39, 67] width 49 height 6
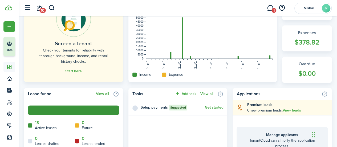
scroll to position [137, 0]
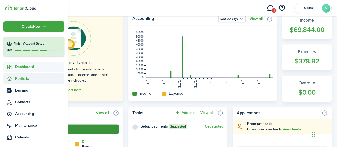
click at [18, 80] on span "Portfolio" at bounding box center [39, 79] width 49 height 6
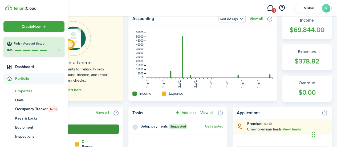
click at [28, 91] on span "Properties" at bounding box center [39, 91] width 49 height 6
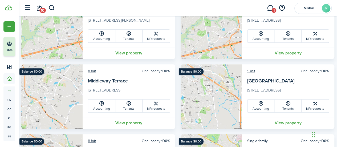
scroll to position [113, 0]
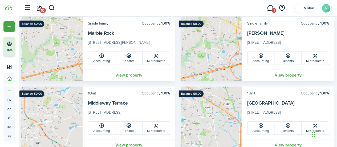
click at [285, 73] on link "View property" at bounding box center [288, 75] width 93 height 12
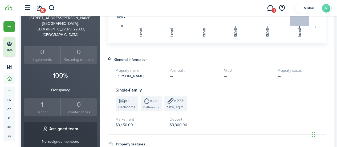
scroll to position [243, 0]
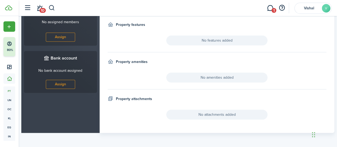
click at [207, 116] on span "No attachments added" at bounding box center [216, 114] width 101 height 10
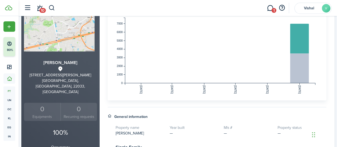
scroll to position [0, 0]
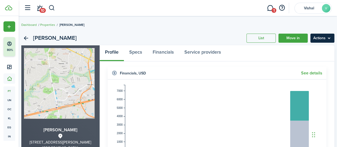
click at [327, 38] on menu-btn "Actions" at bounding box center [322, 38] width 24 height 9
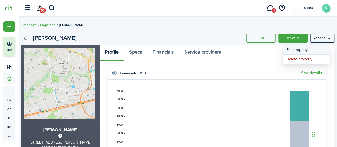
click at [302, 49] on link "Edit property" at bounding box center [306, 49] width 47 height 9
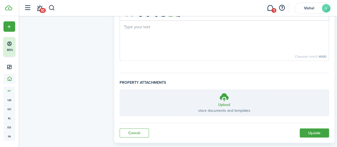
scroll to position [408, 0]
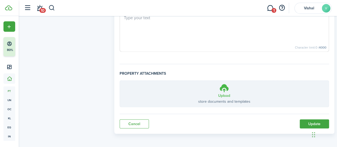
click at [220, 93] on h3 "Upload" at bounding box center [224, 96] width 12 height 6
click at [120, 80] on input "Upload store documents and templates Choose file" at bounding box center [120, 80] width 0 height 0
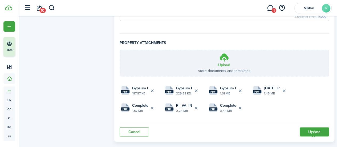
scroll to position [446, 0]
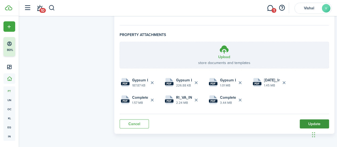
click at [312, 121] on button "Update" at bounding box center [314, 123] width 29 height 9
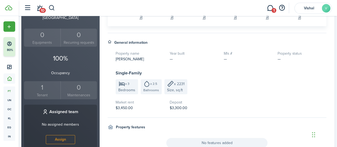
scroll to position [17, 0]
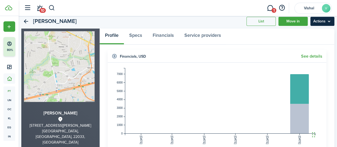
click at [319, 23] on menu-btn "Actions" at bounding box center [322, 21] width 24 height 9
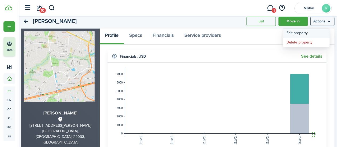
click at [306, 32] on link "Edit property" at bounding box center [306, 33] width 47 height 9
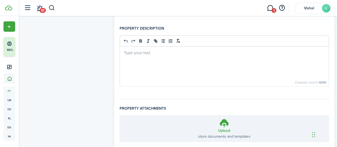
scroll to position [446, 0]
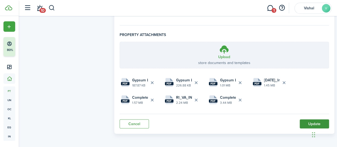
click at [309, 123] on button "Update" at bounding box center [314, 123] width 29 height 9
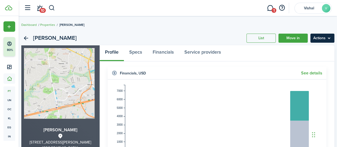
click at [326, 39] on menu-btn "Actions" at bounding box center [322, 38] width 24 height 9
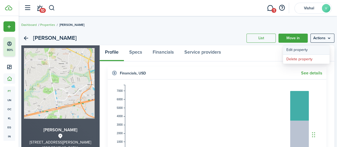
click at [296, 52] on link "Edit property" at bounding box center [306, 49] width 47 height 9
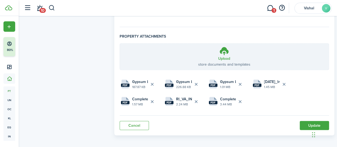
scroll to position [446, 0]
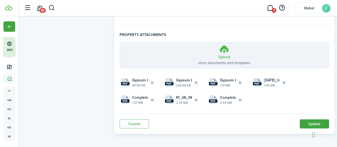
click at [223, 55] on h3 "Upload" at bounding box center [224, 57] width 12 height 6
click at [120, 42] on input "Upload store documents and templates Choose file" at bounding box center [120, 42] width 0 height 0
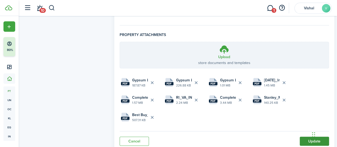
click at [310, 138] on button "Update" at bounding box center [314, 140] width 29 height 9
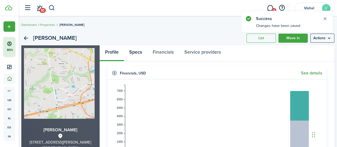
click at [140, 51] on link "Specs" at bounding box center [135, 53] width 23 height 16
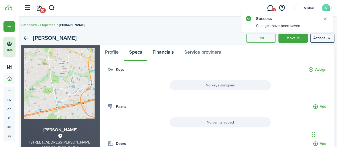
click at [161, 52] on link "Financials" at bounding box center [163, 53] width 32 height 16
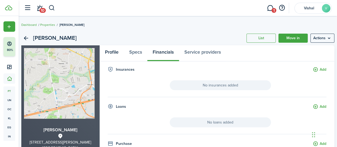
click at [117, 52] on link "Profile" at bounding box center [112, 53] width 24 height 16
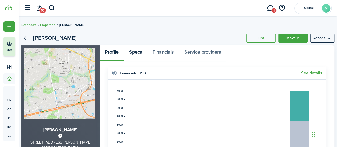
click at [146, 52] on link "Specs" at bounding box center [135, 53] width 23 height 16
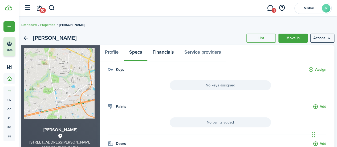
click at [172, 54] on link "Financials" at bounding box center [163, 53] width 32 height 16
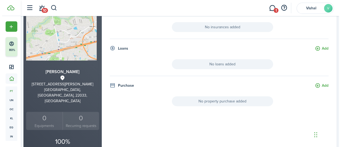
scroll to position [74, 0]
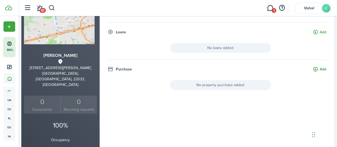
click at [319, 70] on button "Add" at bounding box center [320, 69] width 14 height 6
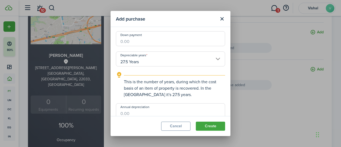
scroll to position [197, 0]
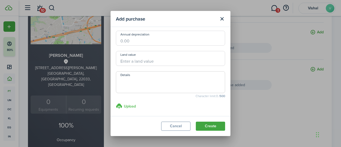
click at [129, 107] on h3 "Upload" at bounding box center [130, 106] width 12 height 6
click at [116, 103] on input "Upload store documents and templates Choose file" at bounding box center [116, 103] width 0 height 0
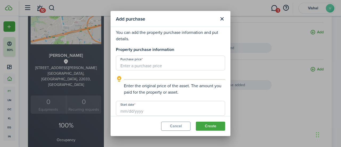
scroll to position [0, 0]
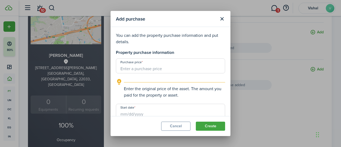
click at [152, 70] on input "Purchase price" at bounding box center [170, 65] width 109 height 15
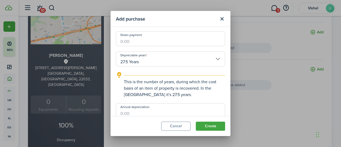
click at [216, 59] on input "27.5 Years" at bounding box center [170, 58] width 109 height 15
type input "$714,000.00"
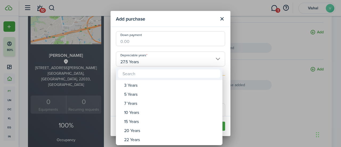
click at [199, 31] on div at bounding box center [170, 73] width 426 height 232
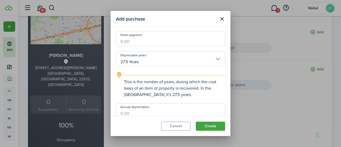
click at [213, 58] on input "27.5 Years" at bounding box center [170, 58] width 109 height 15
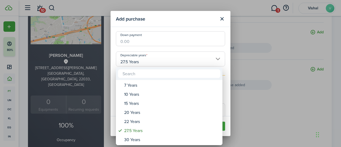
click at [164, 73] on input "text" at bounding box center [169, 73] width 102 height 9
click at [180, 33] on div at bounding box center [170, 73] width 426 height 232
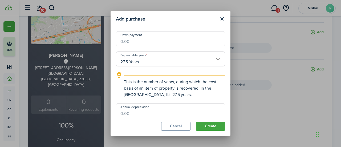
click at [215, 58] on input "27.5 Years" at bounding box center [170, 58] width 109 height 15
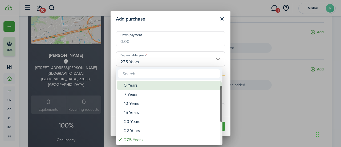
click at [139, 86] on div "5 Years" at bounding box center [171, 85] width 94 height 9
type input "5 Years"
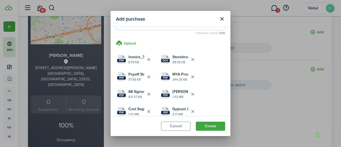
scroll to position [284, 0]
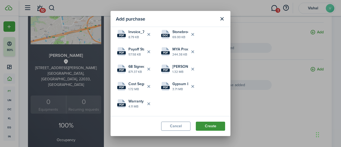
click at [205, 126] on button "Create" at bounding box center [210, 125] width 29 height 9
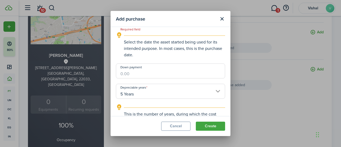
scroll to position [71, 0]
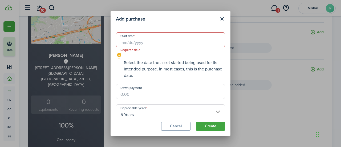
drag, startPoint x: 165, startPoint y: 43, endPoint x: 160, endPoint y: 43, distance: 4.3
click at [160, 43] on input "Start date" at bounding box center [170, 39] width 109 height 15
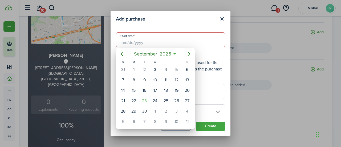
click at [157, 40] on div at bounding box center [170, 73] width 426 height 232
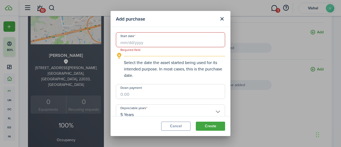
click at [131, 42] on input "Start date" at bounding box center [170, 39] width 109 height 15
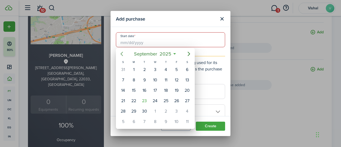
click at [120, 54] on icon "Previous page" at bounding box center [122, 54] width 6 height 6
click at [121, 54] on icon "Previous page" at bounding box center [122, 54] width 6 height 6
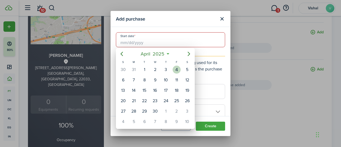
click at [175, 70] on div "4" at bounding box center [177, 70] width 8 height 8
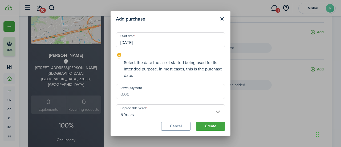
click at [153, 44] on input "04/04/2025" at bounding box center [170, 39] width 109 height 15
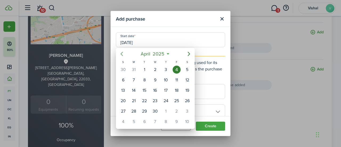
click at [120, 53] on icon "Previous page" at bounding box center [122, 54] width 6 height 6
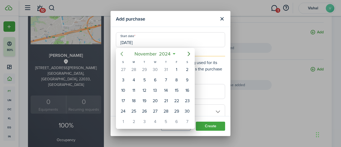
click at [120, 53] on icon "Previous page" at bounding box center [122, 54] width 6 height 6
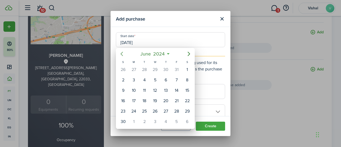
click at [120, 53] on icon "Previous page" at bounding box center [122, 54] width 6 height 6
click at [176, 90] on div "19" at bounding box center [177, 90] width 8 height 8
type input "04/19/2024"
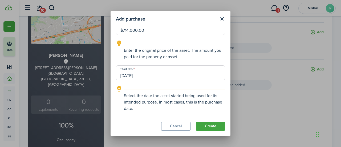
scroll to position [24, 0]
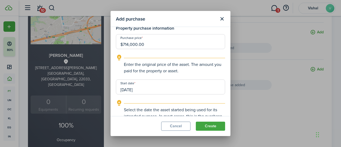
click at [156, 47] on input "$714,000.00" at bounding box center [170, 41] width 109 height 15
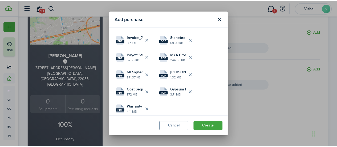
scroll to position [284, 0]
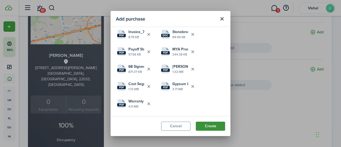
type input "$714,990.00"
click at [208, 125] on button "Create" at bounding box center [210, 125] width 29 height 9
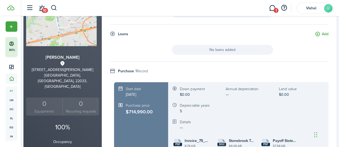
scroll to position [0, 0]
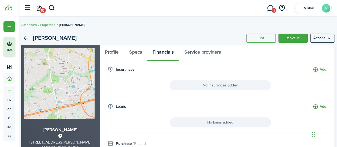
click at [315, 106] on button "Add" at bounding box center [320, 107] width 14 height 6
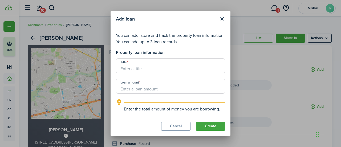
drag, startPoint x: 150, startPoint y: 66, endPoint x: 165, endPoint y: 62, distance: 16.0
click at [150, 67] on input "Title" at bounding box center [170, 65] width 109 height 15
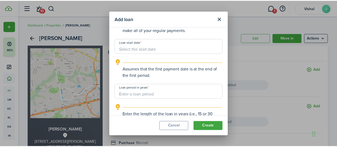
scroll to position [238, 0]
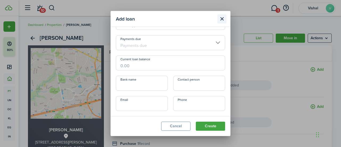
click at [223, 18] on button "Close modal" at bounding box center [221, 18] width 9 height 9
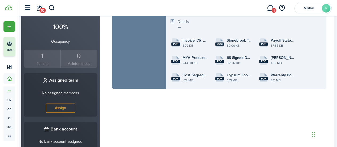
scroll to position [176, 0]
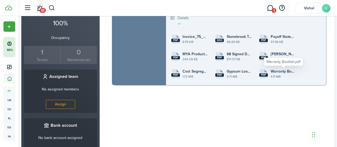
click at [293, 69] on span "Warranty Booklet.pdf" at bounding box center [282, 71] width 25 height 6
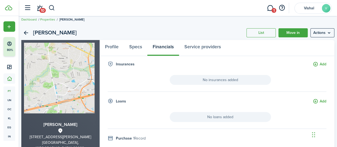
scroll to position [0, 0]
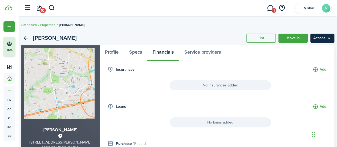
click at [327, 36] on menu-btn "Actions" at bounding box center [322, 38] width 24 height 9
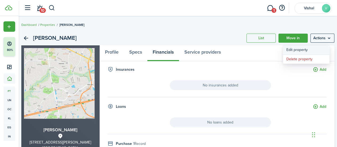
click at [308, 48] on link "Edit property" at bounding box center [306, 49] width 47 height 9
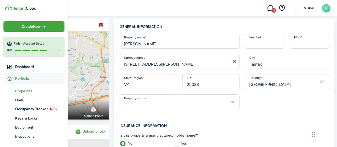
click at [24, 91] on span "Properties" at bounding box center [39, 91] width 49 height 6
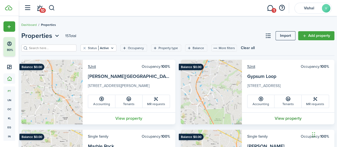
click at [282, 120] on link "View property" at bounding box center [288, 118] width 93 height 12
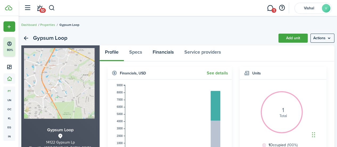
click at [161, 53] on link "Financials" at bounding box center [163, 53] width 32 height 16
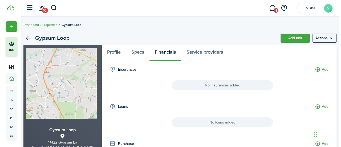
scroll to position [124, 0]
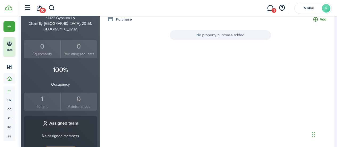
click at [318, 21] on button "Add" at bounding box center [320, 20] width 14 height 6
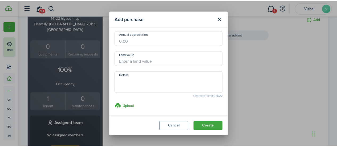
scroll to position [0, 0]
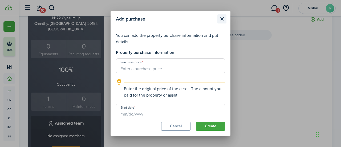
click at [220, 18] on button "Close modal" at bounding box center [221, 18] width 9 height 9
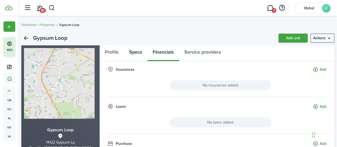
click at [138, 53] on link "Specs" at bounding box center [135, 53] width 23 height 16
click at [160, 52] on link "Financials" at bounding box center [163, 53] width 32 height 16
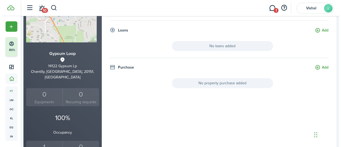
scroll to position [71, 0]
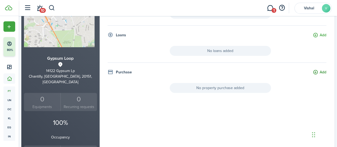
click at [315, 72] on button "Add" at bounding box center [320, 72] width 14 height 6
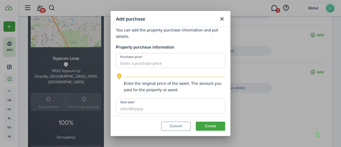
scroll to position [4, 0]
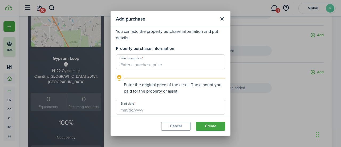
click at [163, 67] on input "Purchase price" at bounding box center [170, 61] width 109 height 15
type input "$714,990.00"
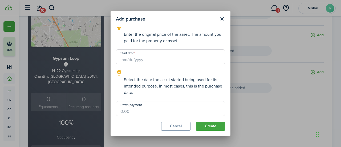
scroll to position [44, 0]
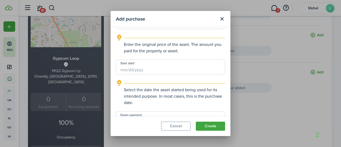
drag, startPoint x: 227, startPoint y: 48, endPoint x: 223, endPoint y: 53, distance: 6.1
click at [223, 53] on modal-body "You can add the property purchase information and put details. Property purchas…" at bounding box center [171, 71] width 120 height 89
click at [150, 65] on input "Start date" at bounding box center [170, 66] width 109 height 15
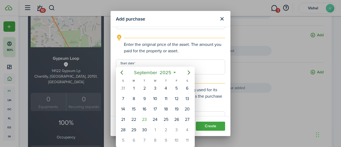
click at [154, 62] on div at bounding box center [170, 73] width 426 height 232
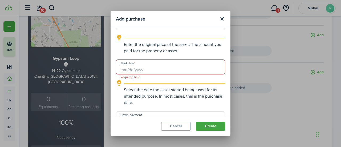
click at [138, 67] on input "Start date" at bounding box center [170, 66] width 109 height 15
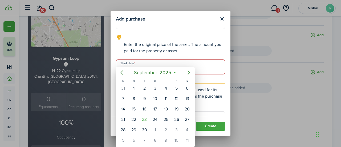
click at [121, 70] on icon "Previous page" at bounding box center [122, 72] width 6 height 6
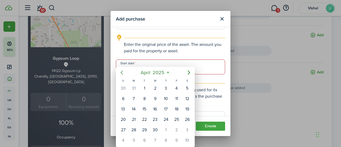
click at [121, 70] on icon "Previous page" at bounding box center [122, 72] width 6 height 6
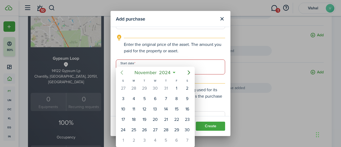
click at [121, 70] on icon "Previous page" at bounding box center [122, 72] width 6 height 6
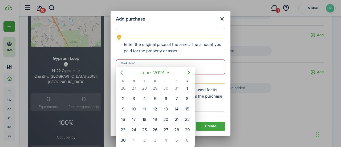
click at [121, 70] on icon "Previous page" at bounding box center [122, 72] width 6 height 6
click at [122, 120] on div "19" at bounding box center [123, 119] width 8 height 8
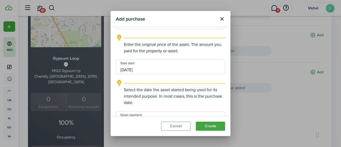
click at [163, 70] on input "05/19/2024" at bounding box center [170, 66] width 109 height 15
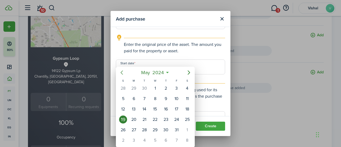
click at [124, 73] on icon "Previous page" at bounding box center [122, 72] width 6 height 6
click at [174, 106] on div "19" at bounding box center [177, 109] width 8 height 8
type input "04/19/2024"
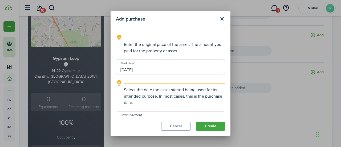
scroll to position [168, 0]
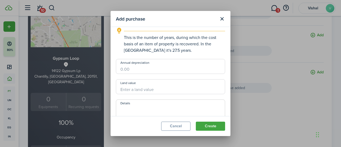
click at [172, 72] on input "Annual depreciation" at bounding box center [170, 66] width 109 height 15
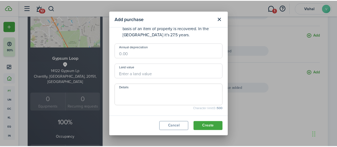
scroll to position [197, 0]
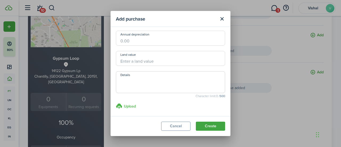
click at [128, 107] on h3 "Upload" at bounding box center [130, 106] width 12 height 6
click at [116, 103] on input "Upload store documents and templates Choose file" at bounding box center [116, 103] width 0 height 0
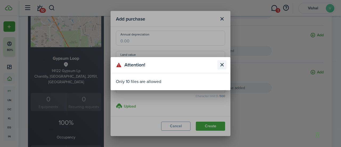
click at [220, 66] on button "Close modal" at bounding box center [221, 64] width 9 height 9
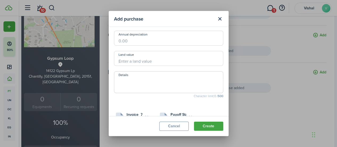
scroll to position [279, 0]
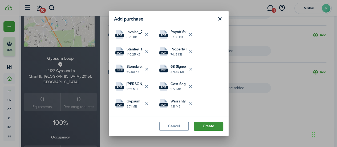
click at [211, 126] on button "Create" at bounding box center [208, 125] width 29 height 9
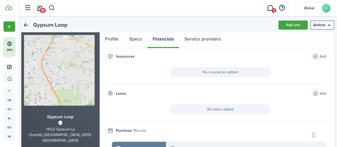
scroll to position [0, 0]
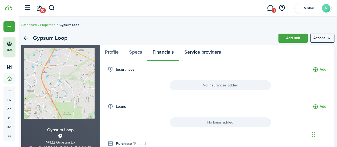
click at [195, 52] on link "Service providers" at bounding box center [202, 53] width 47 height 16
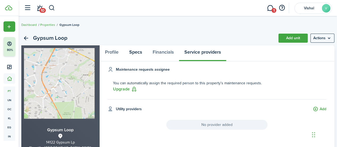
click at [137, 52] on link "Specs" at bounding box center [135, 53] width 23 height 16
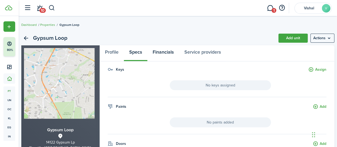
click at [164, 52] on link "Financials" at bounding box center [163, 53] width 32 height 16
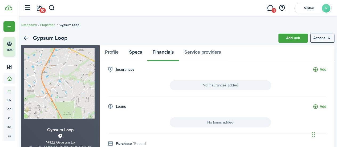
click at [135, 55] on link "Specs" at bounding box center [135, 53] width 23 height 16
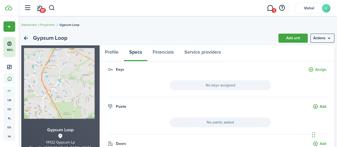
click at [316, 106] on button "Add" at bounding box center [320, 107] width 14 height 6
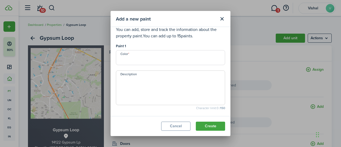
scroll to position [10, 0]
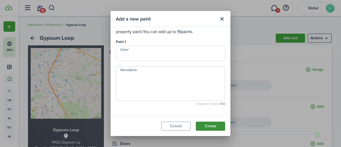
click at [206, 124] on button "Create" at bounding box center [210, 125] width 29 height 9
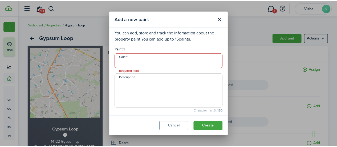
scroll to position [0, 0]
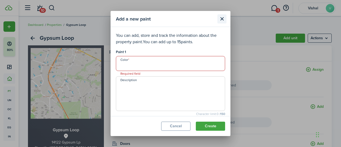
click at [220, 21] on button "Close modal" at bounding box center [221, 18] width 9 height 9
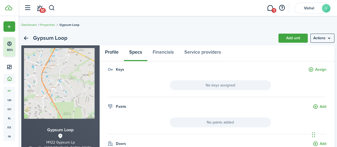
click at [108, 56] on link "Profile" at bounding box center [112, 53] width 24 height 16
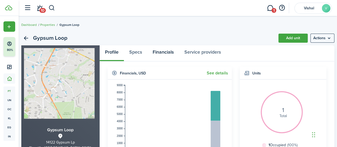
click at [171, 52] on link "Financials" at bounding box center [163, 53] width 32 height 16
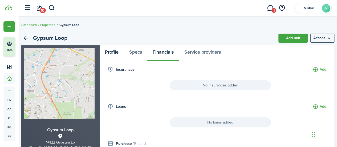
click at [110, 55] on link "Profile" at bounding box center [112, 53] width 24 height 16
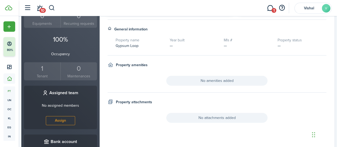
scroll to position [201, 0]
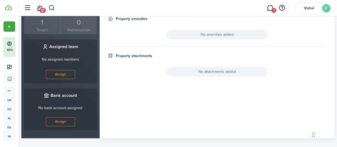
click at [209, 71] on span "No attachments added" at bounding box center [216, 72] width 101 height 10
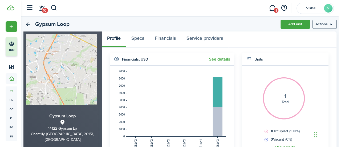
scroll to position [0, 0]
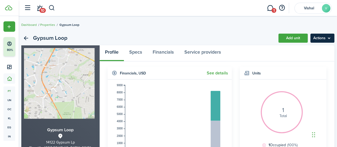
click at [326, 37] on menu-btn "Actions" at bounding box center [322, 38] width 24 height 9
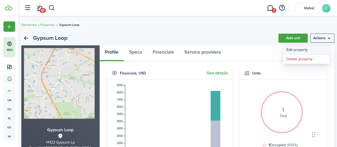
click at [307, 49] on link "Edit property" at bounding box center [306, 49] width 47 height 9
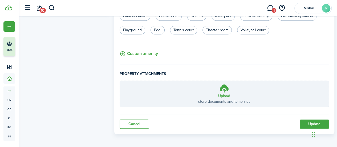
scroll to position [135, 0]
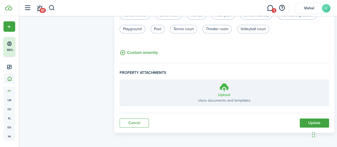
click at [225, 92] on h3 "Upload" at bounding box center [224, 95] width 12 height 6
click at [120, 80] on input "Upload store documents and templates Choose file" at bounding box center [120, 80] width 0 height 0
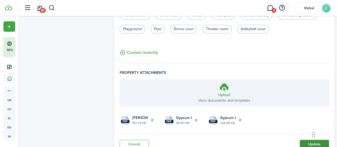
click at [306, 145] on button "Update" at bounding box center [314, 144] width 29 height 9
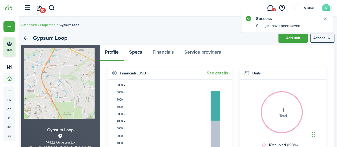
click at [139, 53] on link "Specs" at bounding box center [135, 53] width 23 height 16
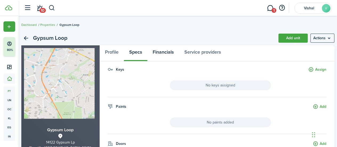
click at [169, 52] on link "Financials" at bounding box center [163, 53] width 32 height 16
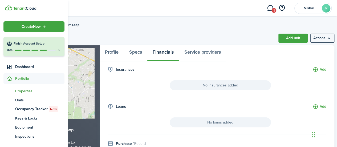
click at [24, 90] on span "Properties" at bounding box center [39, 91] width 49 height 6
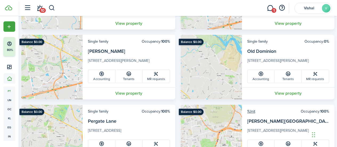
scroll to position [290, 0]
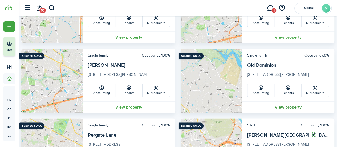
click at [286, 108] on link "View property" at bounding box center [288, 107] width 93 height 12
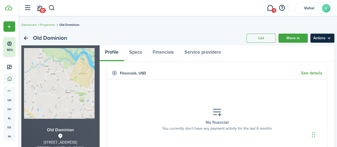
click at [326, 37] on menu-btn "Actions" at bounding box center [322, 38] width 24 height 9
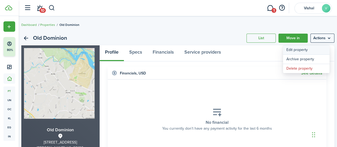
click at [301, 50] on link "Edit property" at bounding box center [306, 49] width 47 height 9
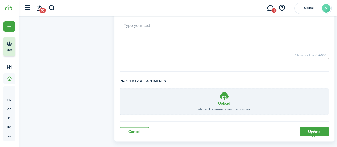
scroll to position [408, 0]
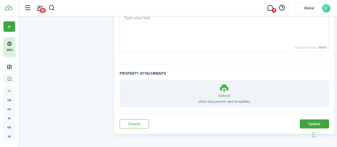
click at [225, 93] on h3 "Upload" at bounding box center [224, 96] width 12 height 6
click at [120, 80] on input "Upload store documents and templates Choose file" at bounding box center [120, 80] width 0 height 0
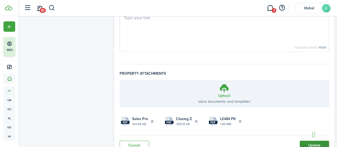
click at [308, 142] on button "Update" at bounding box center [314, 144] width 29 height 9
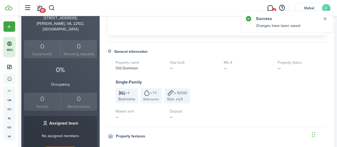
scroll to position [240, 0]
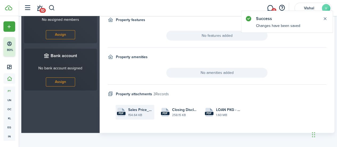
click at [138, 114] on file-size "154.64 KB" at bounding box center [140, 114] width 25 height 5
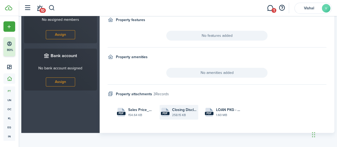
click at [178, 112] on file-size "258.15 KB" at bounding box center [184, 114] width 25 height 5
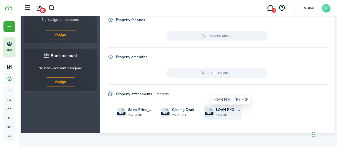
click at [223, 110] on span "LOAN PKG - TBS.PDF" at bounding box center [228, 110] width 25 height 6
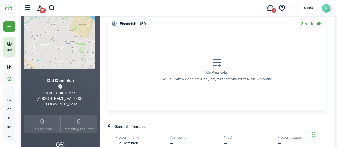
scroll to position [0, 0]
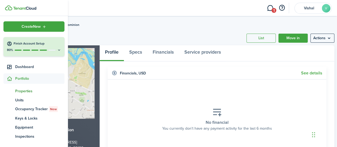
click at [31, 79] on span "Portfolio" at bounding box center [39, 79] width 49 height 6
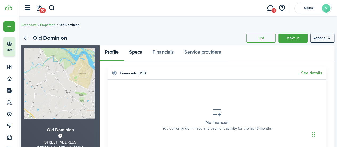
click at [139, 55] on link "Specs" at bounding box center [135, 53] width 23 height 16
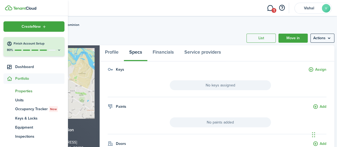
click at [26, 89] on span "Properties" at bounding box center [39, 91] width 49 height 6
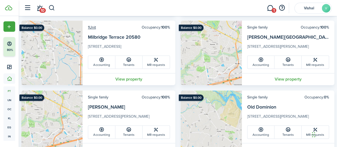
scroll to position [373, 0]
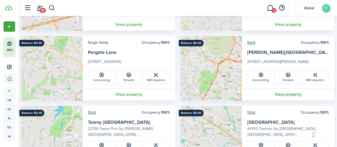
click at [289, 95] on link "View property" at bounding box center [288, 94] width 93 height 12
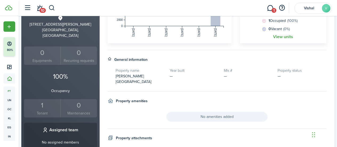
scroll to position [201, 0]
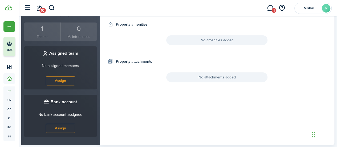
click at [207, 72] on span "No attachments added" at bounding box center [216, 77] width 101 height 10
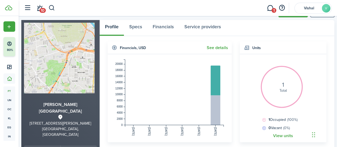
scroll to position [0, 0]
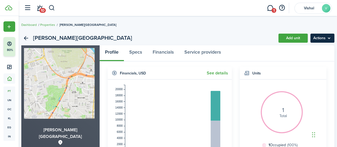
click at [326, 40] on menu-btn "Actions" at bounding box center [322, 38] width 24 height 9
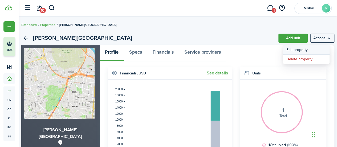
click at [299, 50] on link "Edit property" at bounding box center [306, 49] width 47 height 9
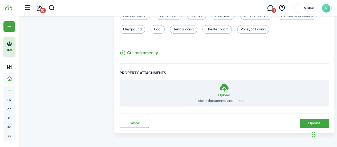
scroll to position [135, 0]
click at [218, 93] on h3 "Upload" at bounding box center [224, 95] width 12 height 6
click at [120, 80] on input "Upload store documents and templates Choose file" at bounding box center [120, 80] width 0 height 0
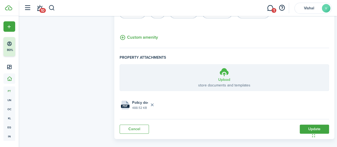
scroll to position [157, 0]
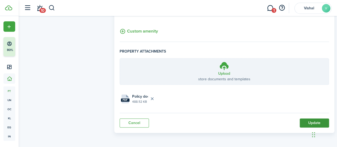
click at [306, 125] on button "Update" at bounding box center [314, 122] width 29 height 9
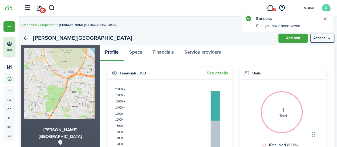
click at [327, 20] on button "Close notify" at bounding box center [324, 18] width 7 height 7
